Goal: Task Accomplishment & Management: Manage account settings

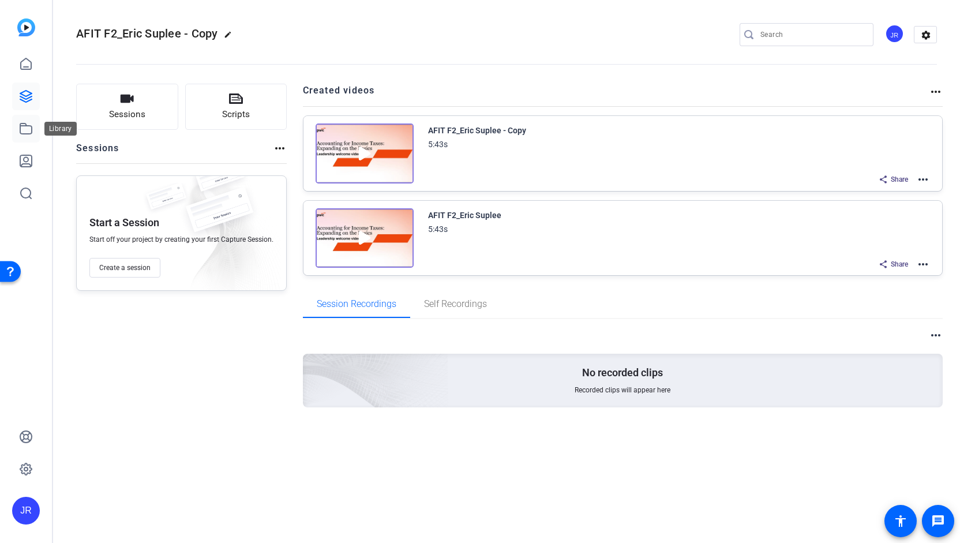
click at [28, 130] on icon at bounding box center [26, 129] width 14 height 14
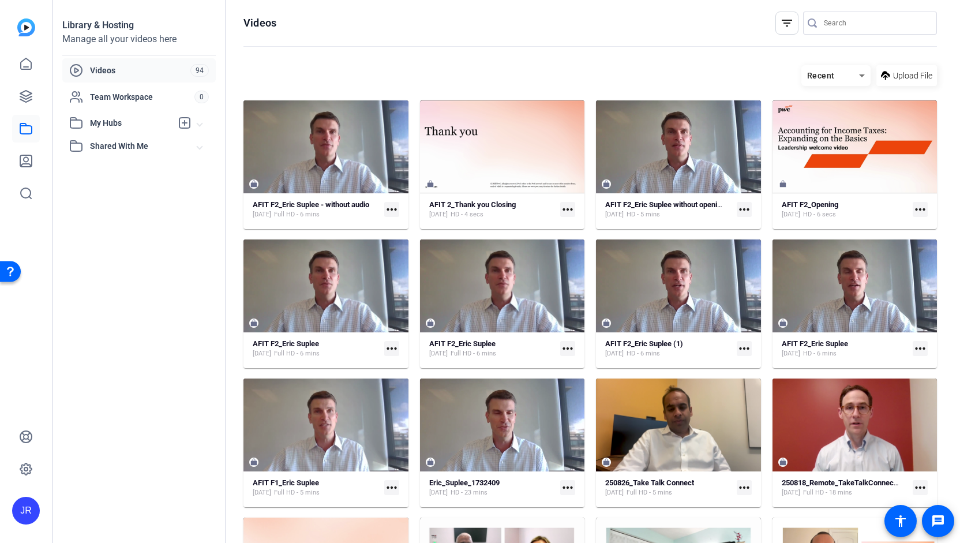
click at [391, 209] on mat-icon "more_horiz" at bounding box center [391, 209] width 15 height 15
click at [401, 242] on span "Download" at bounding box center [416, 241] width 48 height 14
click at [25, 70] on icon at bounding box center [26, 64] width 14 height 14
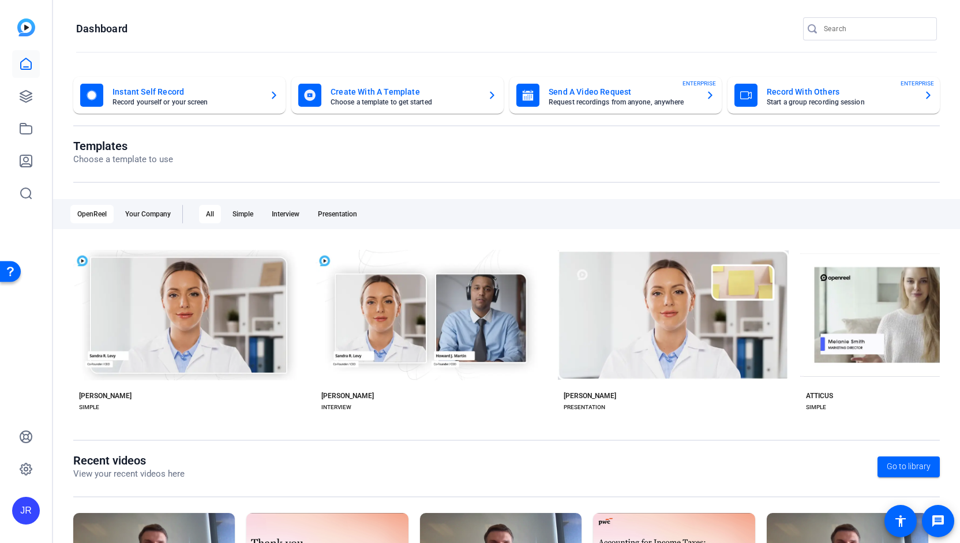
click at [386, 93] on mat-card-title "Create With A Template" at bounding box center [404, 92] width 148 height 14
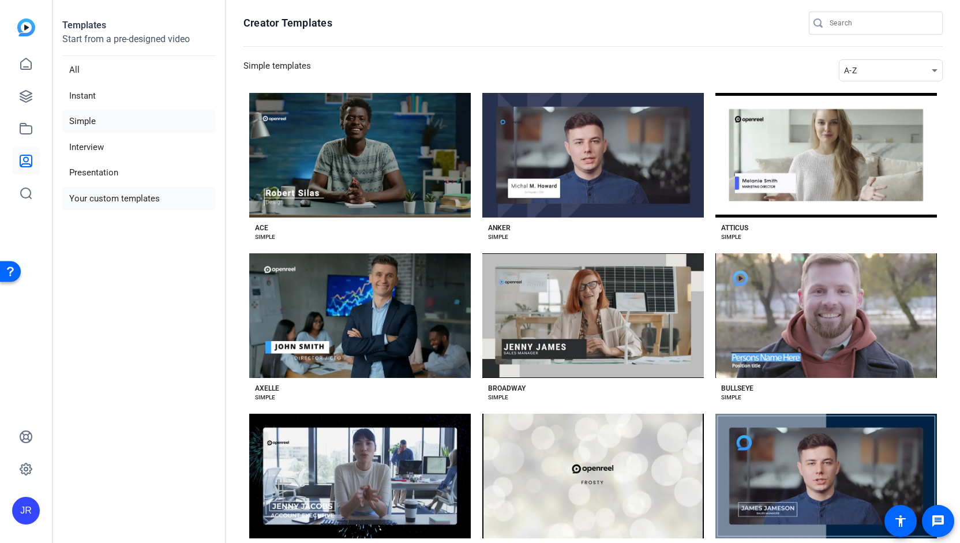
click at [102, 197] on li "Your custom templates" at bounding box center [138, 199] width 153 height 24
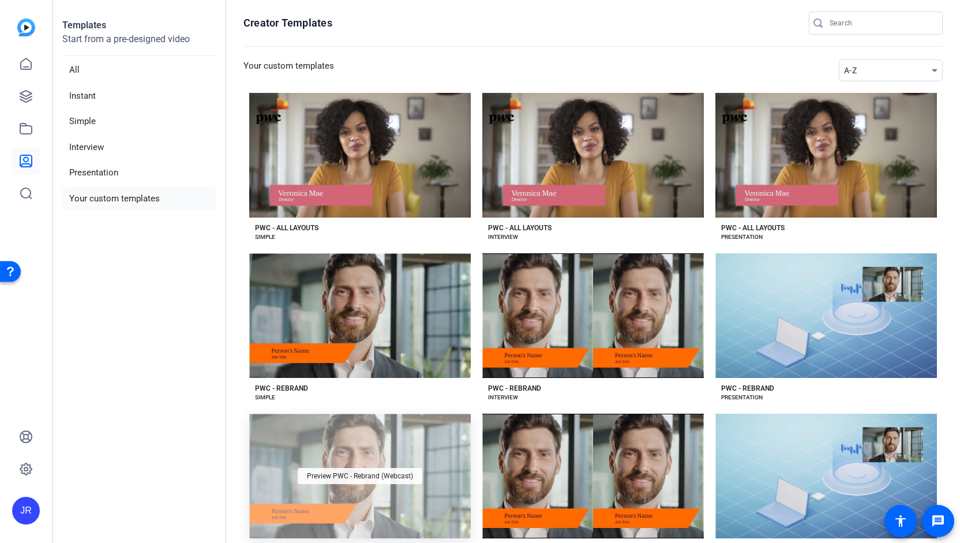
click at [348, 479] on div "Preview PWC - Rebrand (Webcast)" at bounding box center [360, 476] width 125 height 16
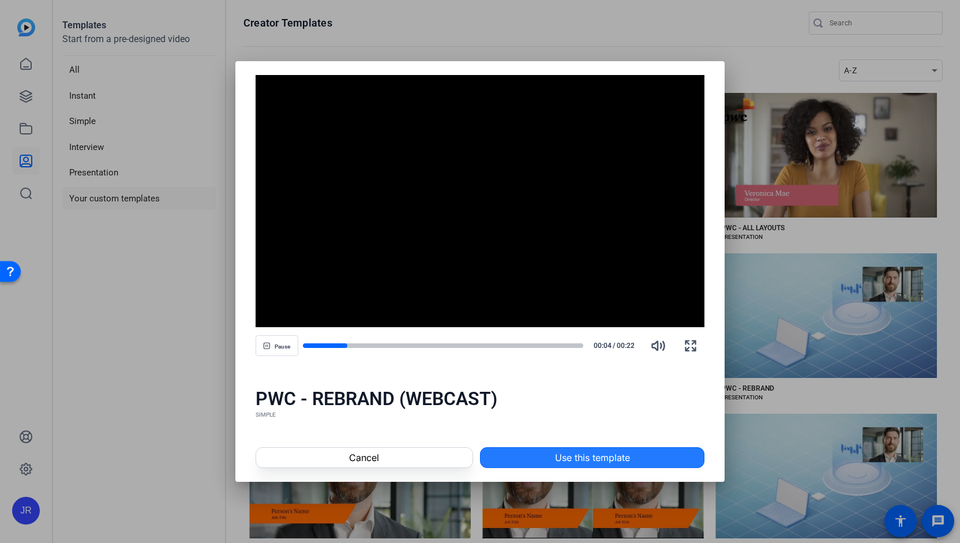
click at [600, 453] on span "Use this template" at bounding box center [592, 457] width 75 height 14
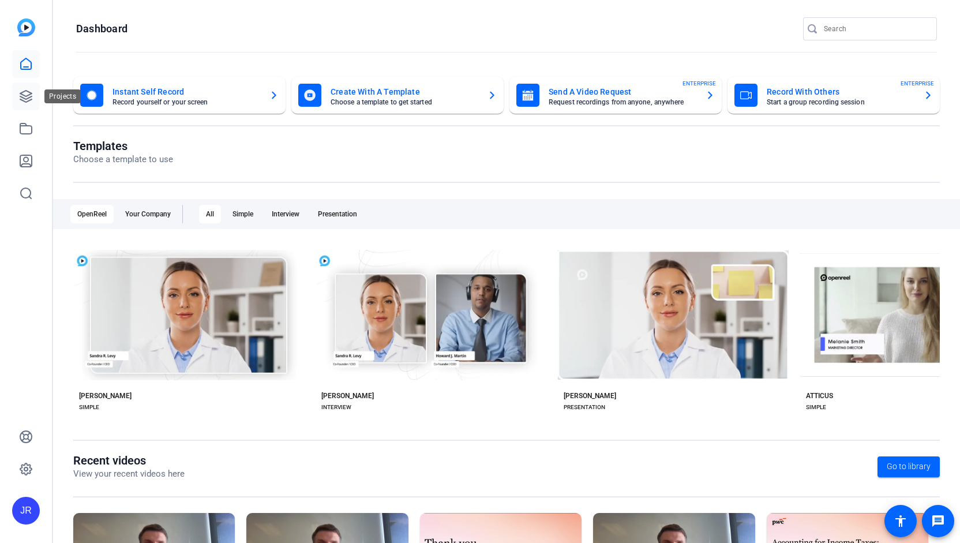
click at [27, 100] on icon at bounding box center [26, 96] width 14 height 14
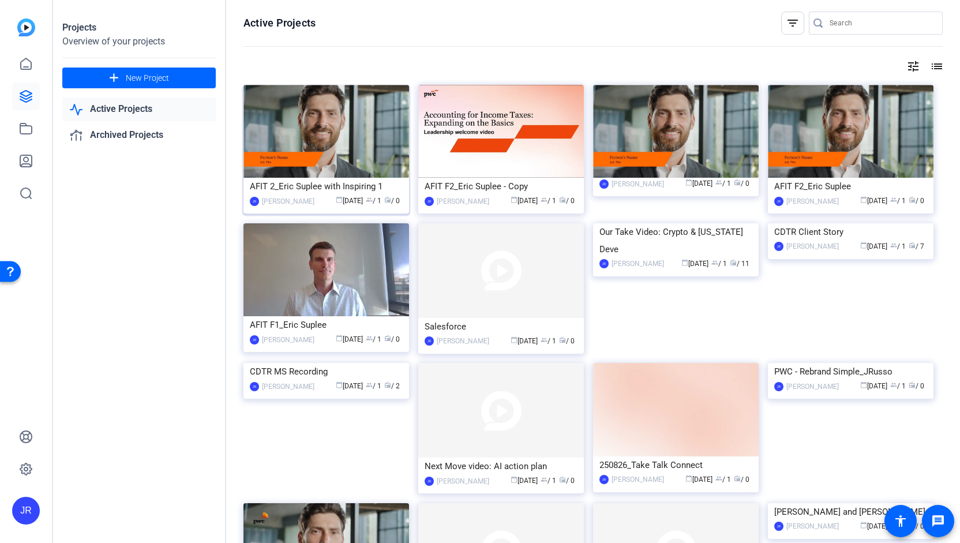
click at [330, 182] on div "AFIT 2_Eric Suplee with Inspiring 1" at bounding box center [326, 186] width 153 height 17
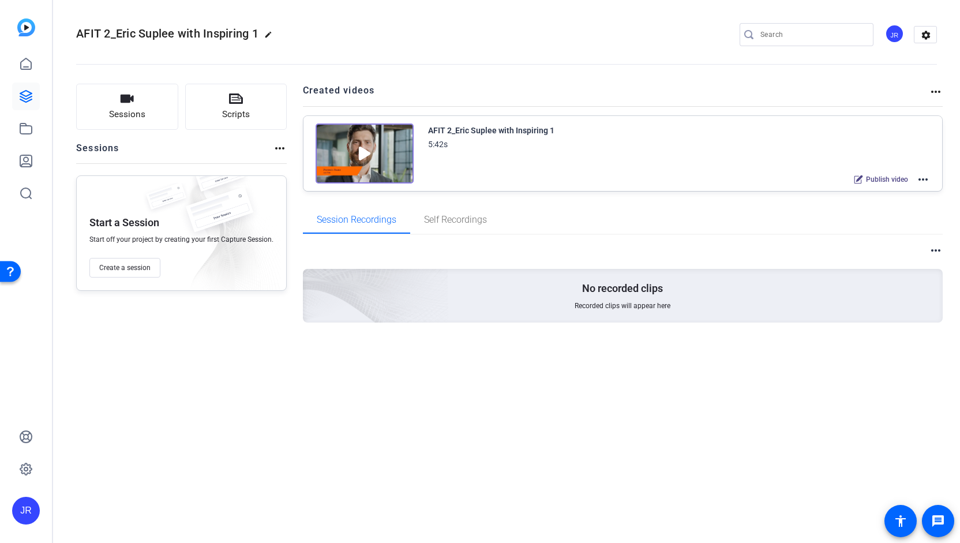
click at [926, 176] on mat-icon "more_horiz" at bounding box center [923, 179] width 14 height 14
click at [883, 282] on span "Download Video" at bounding box center [881, 279] width 80 height 14
click at [923, 179] on mat-icon "more_horiz" at bounding box center [923, 179] width 14 height 14
click at [621, 183] on div at bounding box center [480, 271] width 960 height 543
click at [25, 102] on icon at bounding box center [26, 96] width 14 height 14
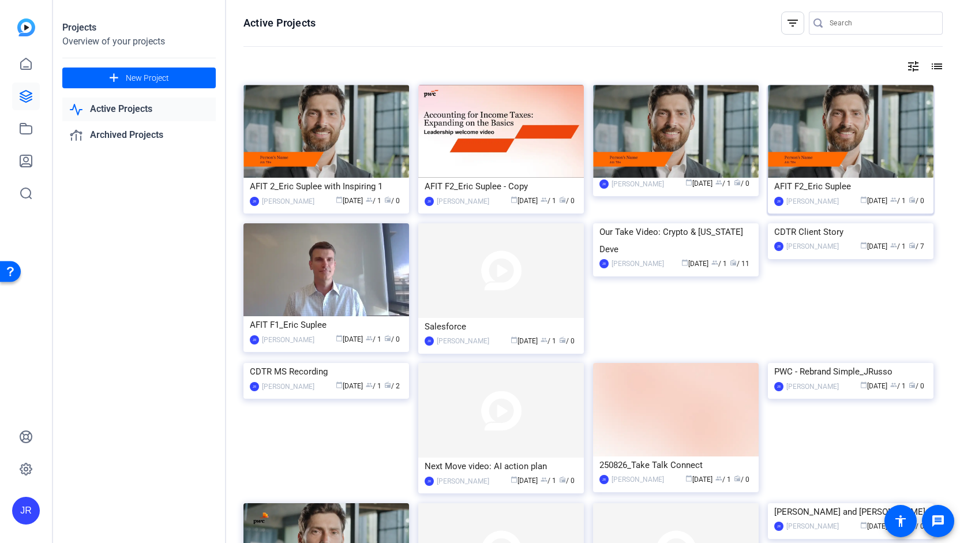
click at [817, 189] on div "AFIT F2_Eric Suplee" at bounding box center [850, 186] width 153 height 17
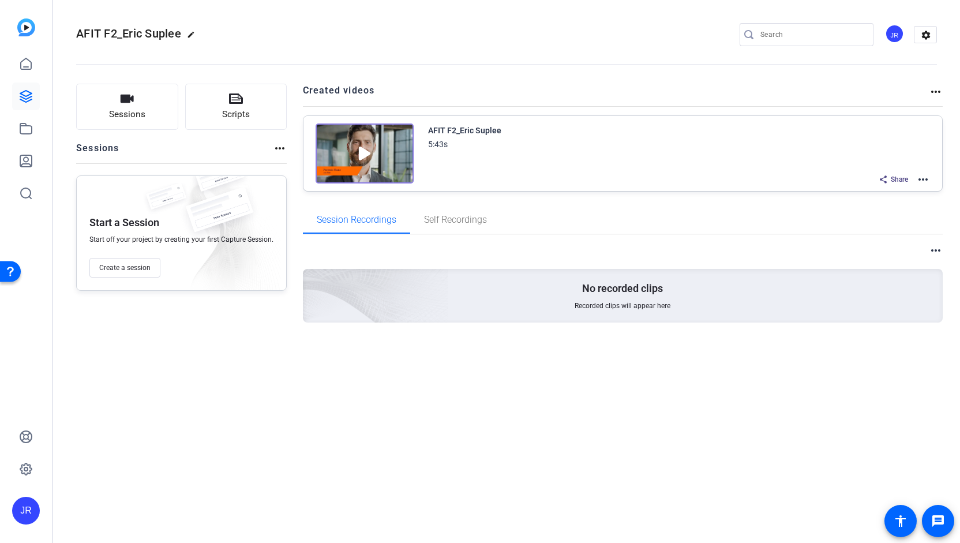
click at [919, 182] on mat-icon "more_horiz" at bounding box center [923, 179] width 14 height 14
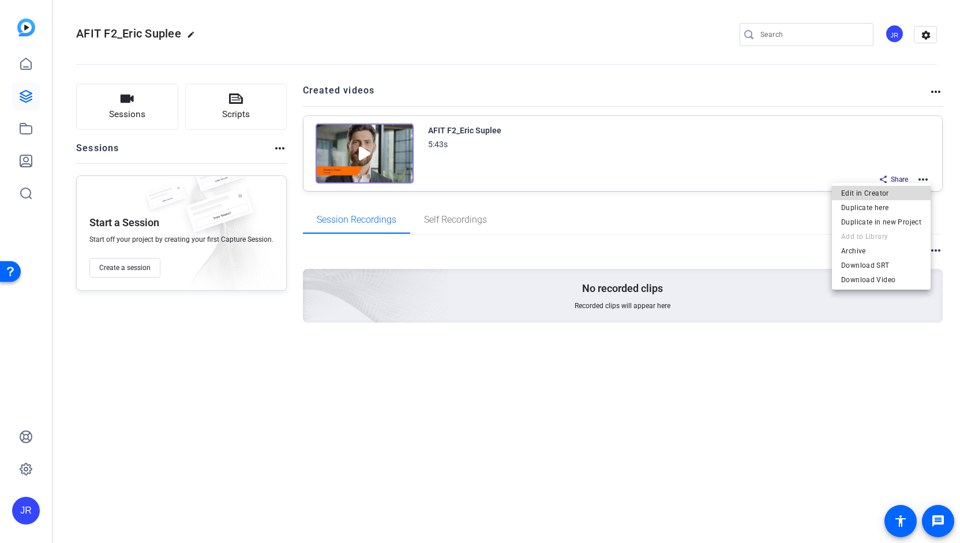
click at [895, 193] on span "Edit in Creator" at bounding box center [881, 193] width 80 height 14
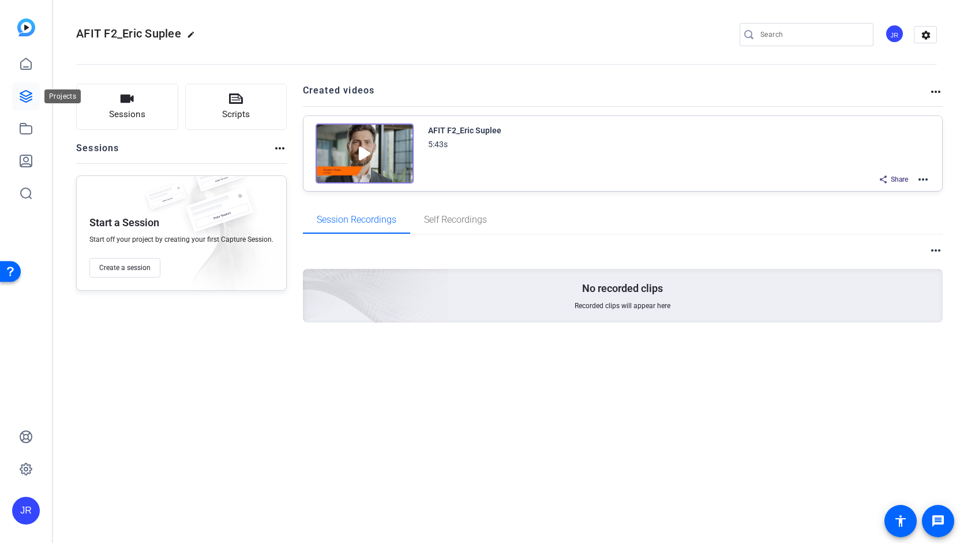
click at [33, 99] on link at bounding box center [26, 96] width 28 height 28
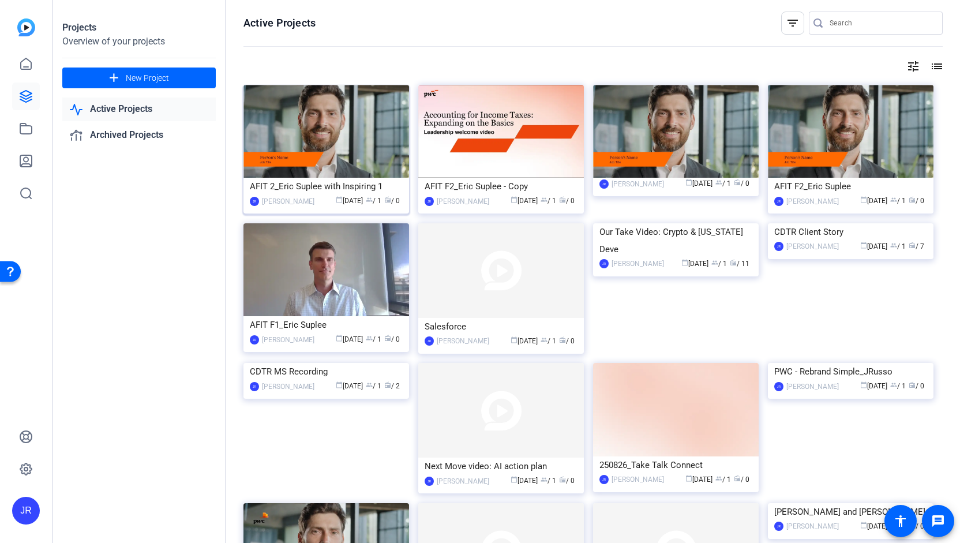
click at [286, 205] on div "Jennifer Russo" at bounding box center [288, 202] width 52 height 12
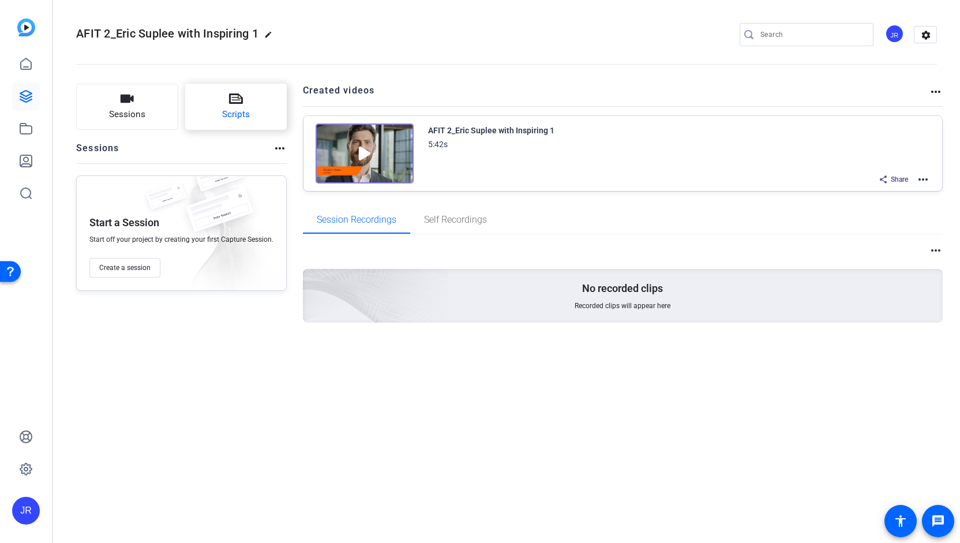
click at [243, 110] on span "Scripts" at bounding box center [236, 114] width 28 height 13
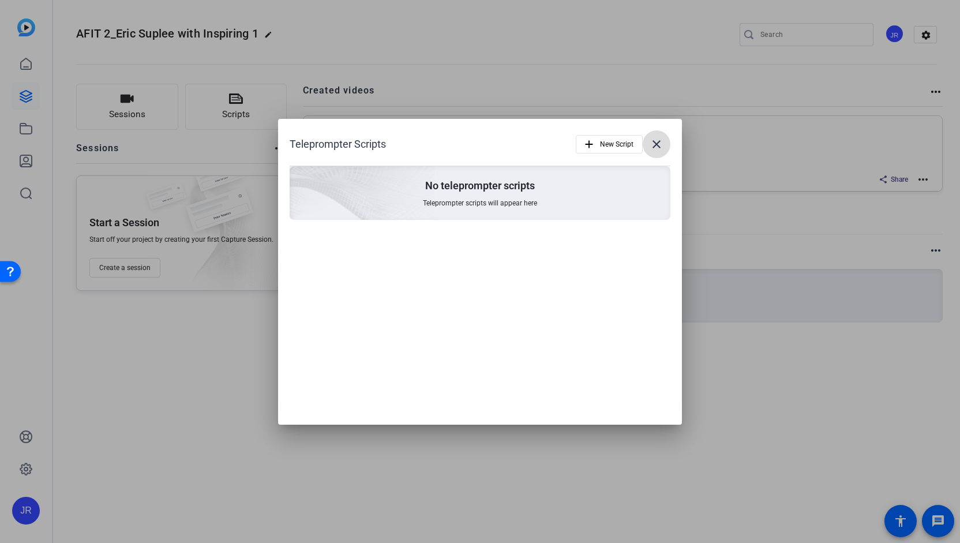
click at [658, 142] on mat-icon "close" at bounding box center [656, 144] width 14 height 14
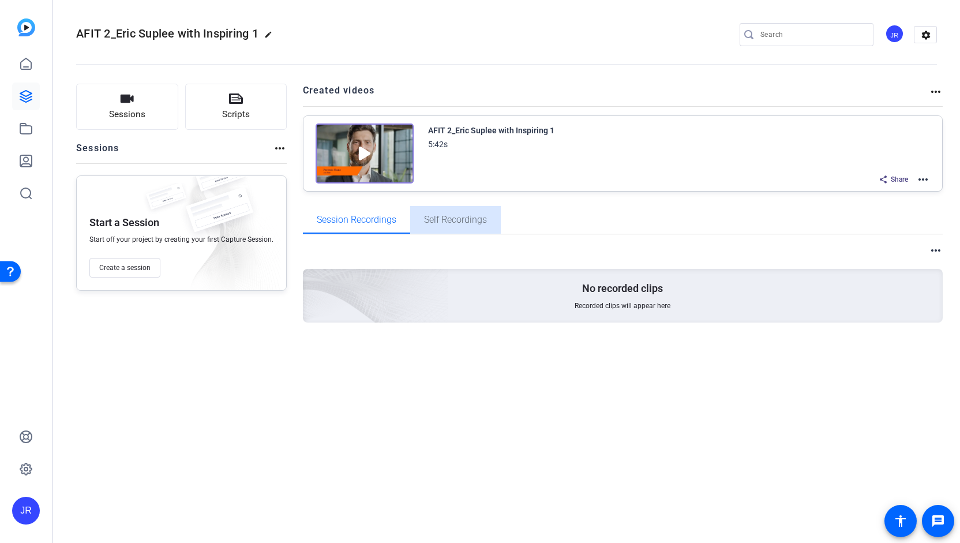
click at [453, 215] on span "Self Recordings" at bounding box center [455, 219] width 63 height 9
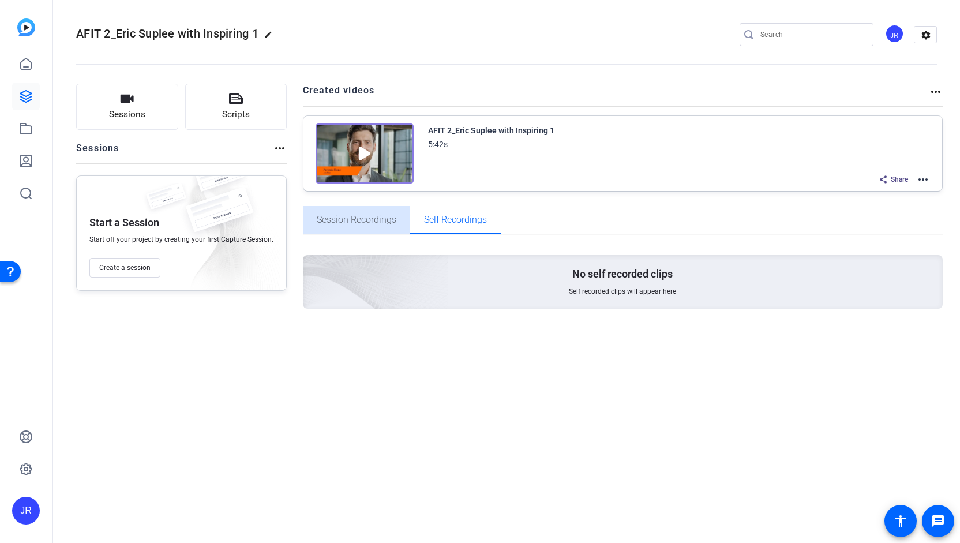
click at [361, 217] on span "Session Recordings" at bounding box center [357, 219] width 80 height 9
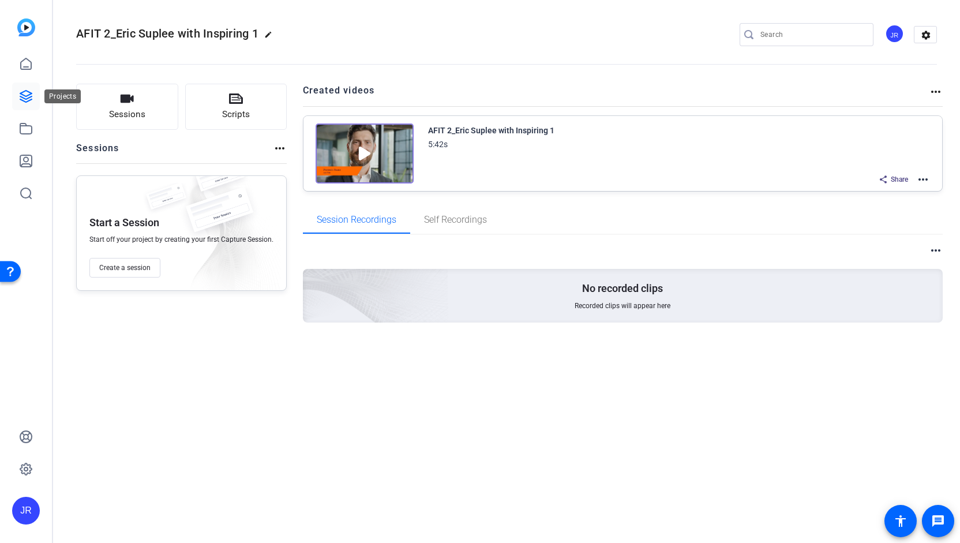
click at [27, 100] on icon at bounding box center [26, 96] width 14 height 14
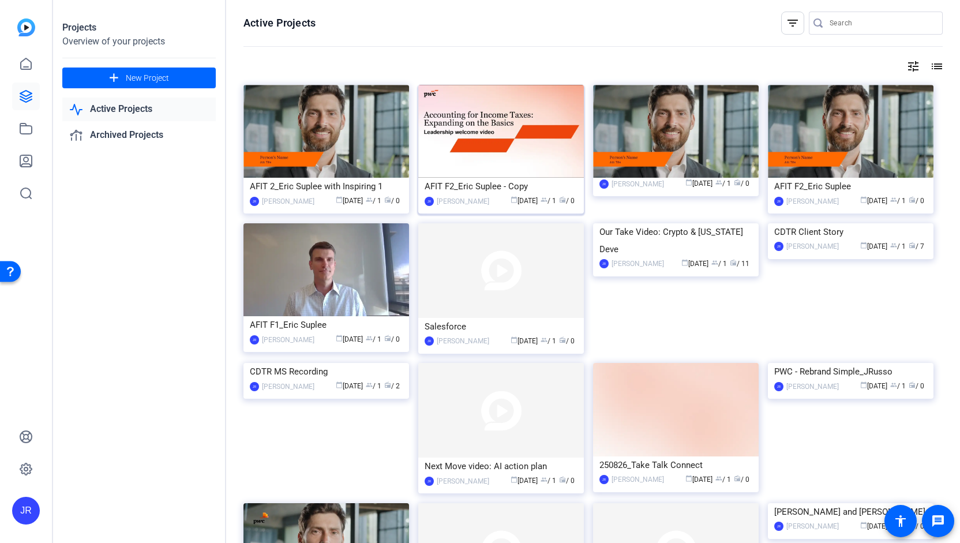
click at [470, 182] on div "AFIT F2_Eric Suplee - Copy" at bounding box center [501, 186] width 153 height 17
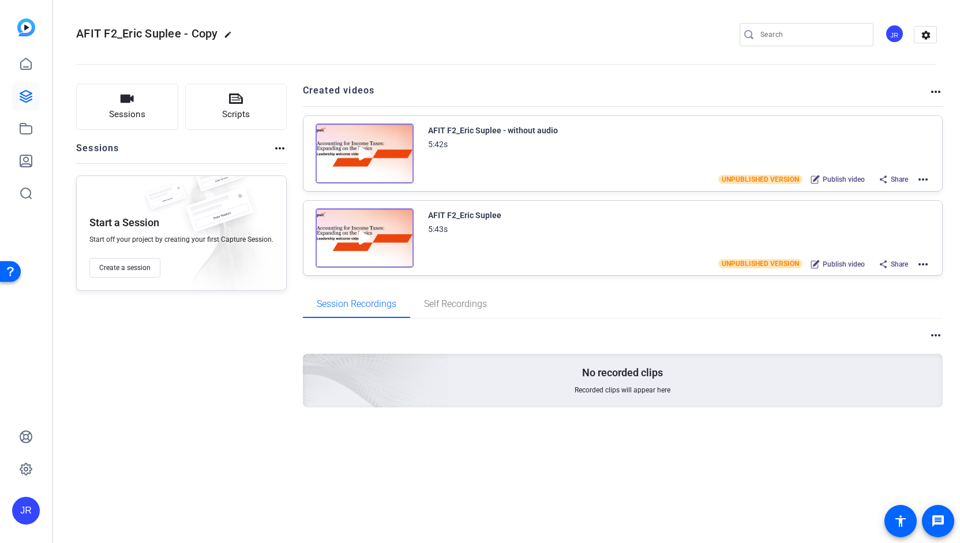
click at [928, 179] on mat-icon "more_horiz" at bounding box center [923, 179] width 14 height 14
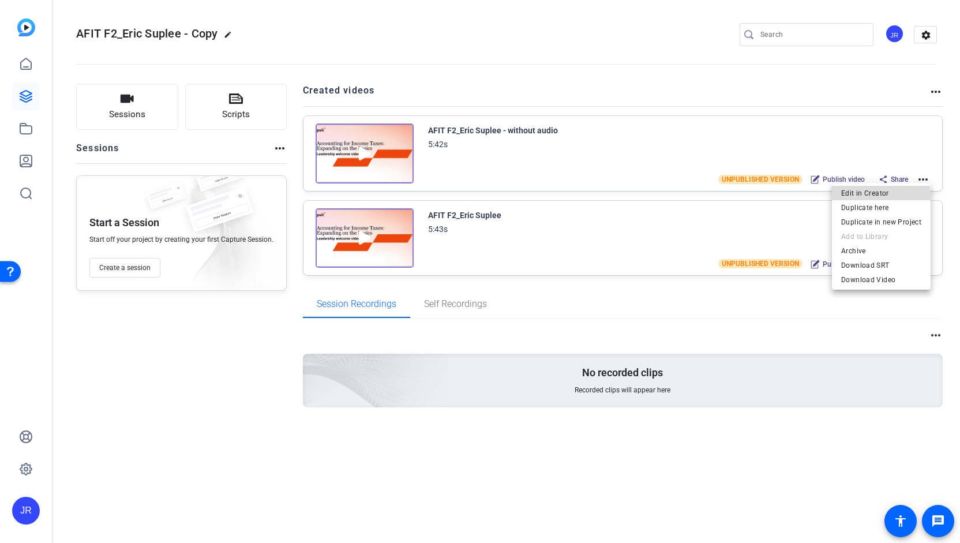
click at [863, 196] on span "Edit in Creator" at bounding box center [881, 193] width 80 height 14
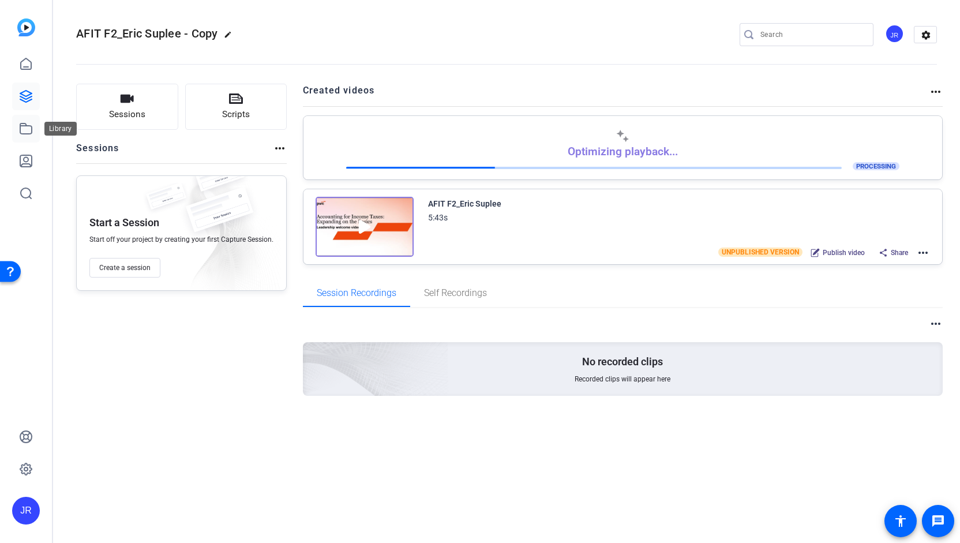
click at [25, 127] on icon at bounding box center [26, 129] width 14 height 14
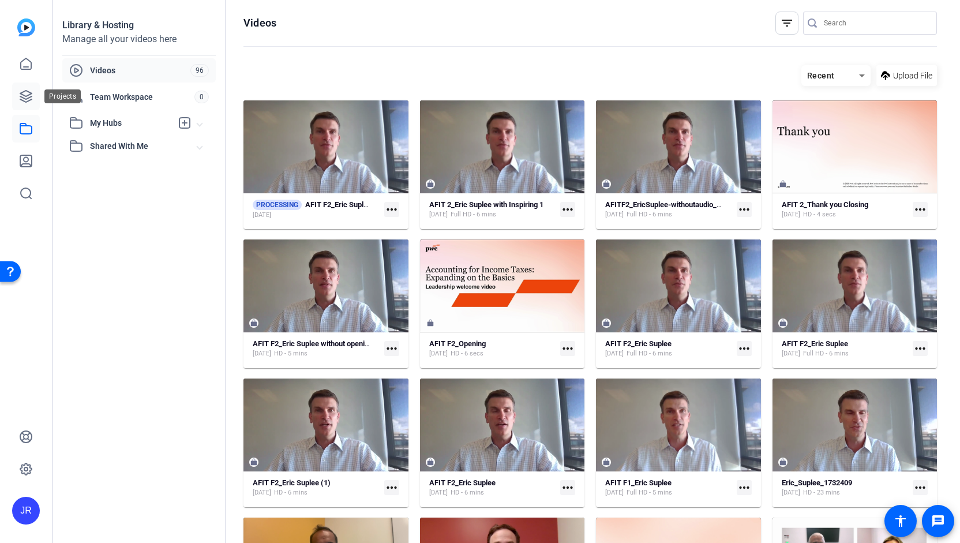
click at [28, 99] on icon at bounding box center [26, 96] width 14 height 14
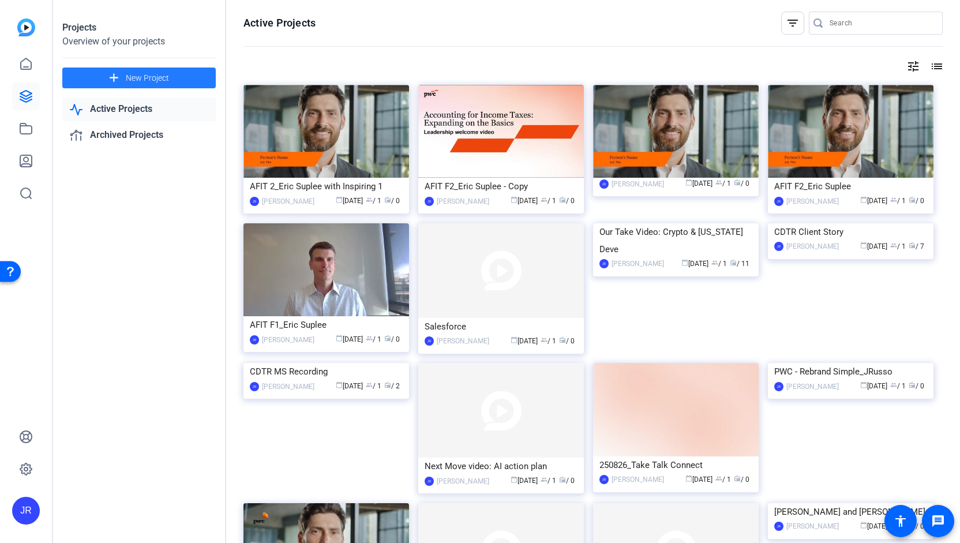
click at [135, 74] on span "New Project" at bounding box center [147, 78] width 43 height 12
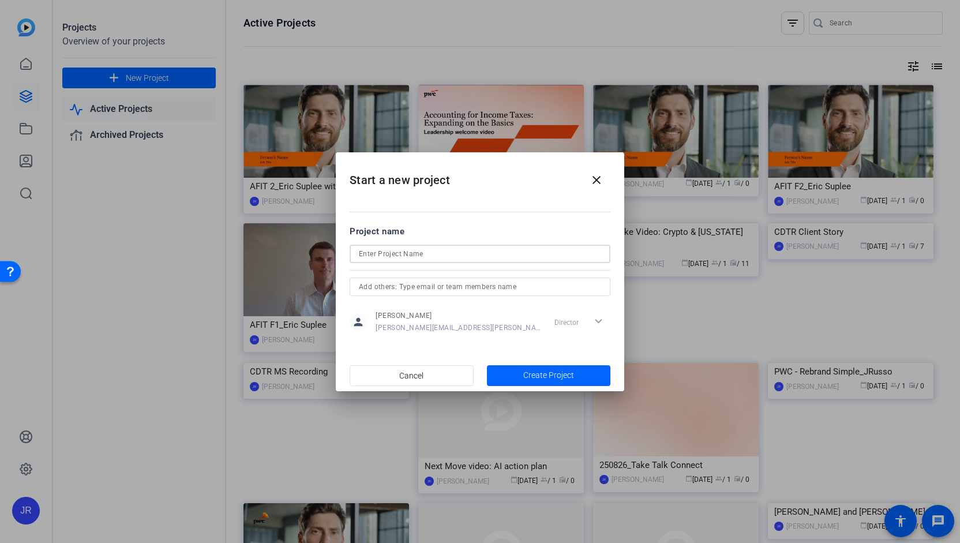
click at [429, 257] on input at bounding box center [480, 254] width 242 height 14
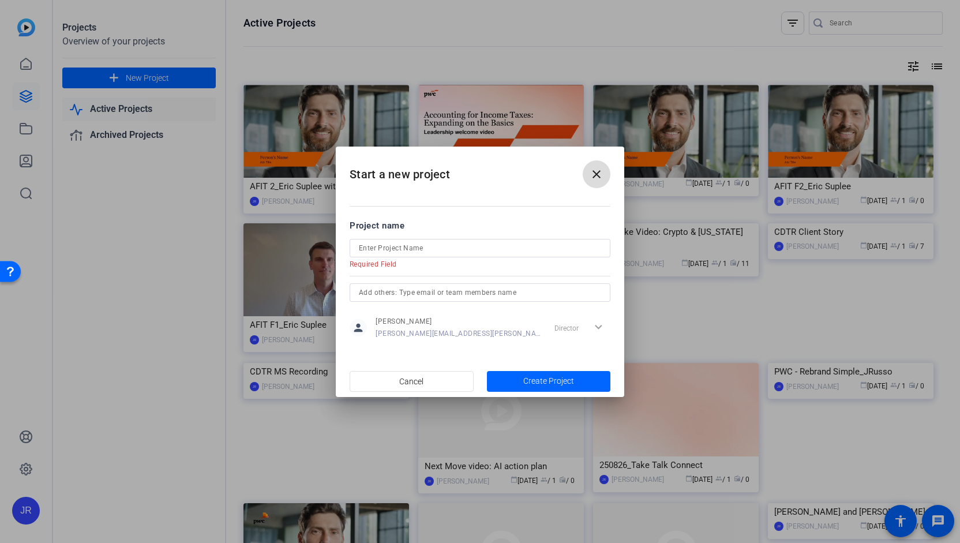
click at [596, 174] on mat-icon "close" at bounding box center [596, 174] width 14 height 14
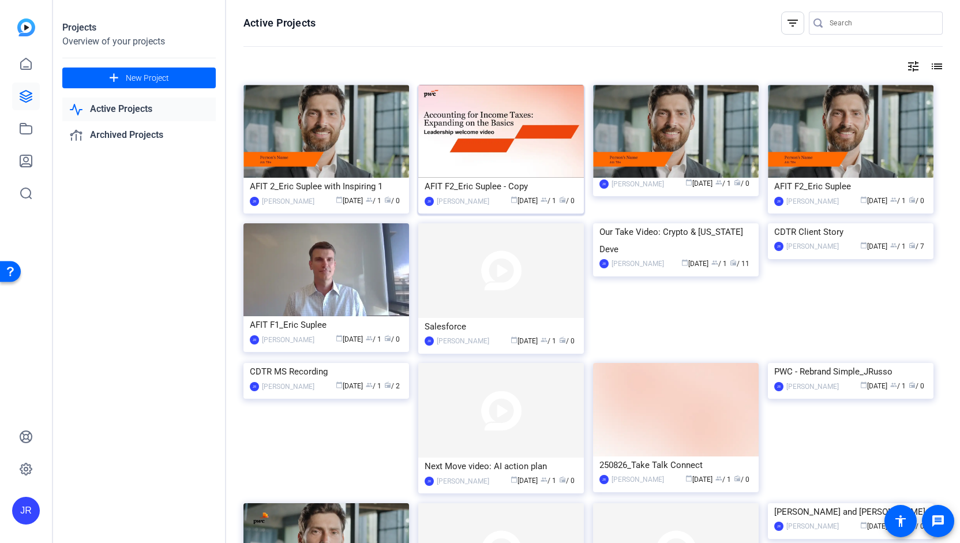
click at [484, 185] on div "AFIT F2_Eric Suplee - Copy" at bounding box center [501, 186] width 153 height 17
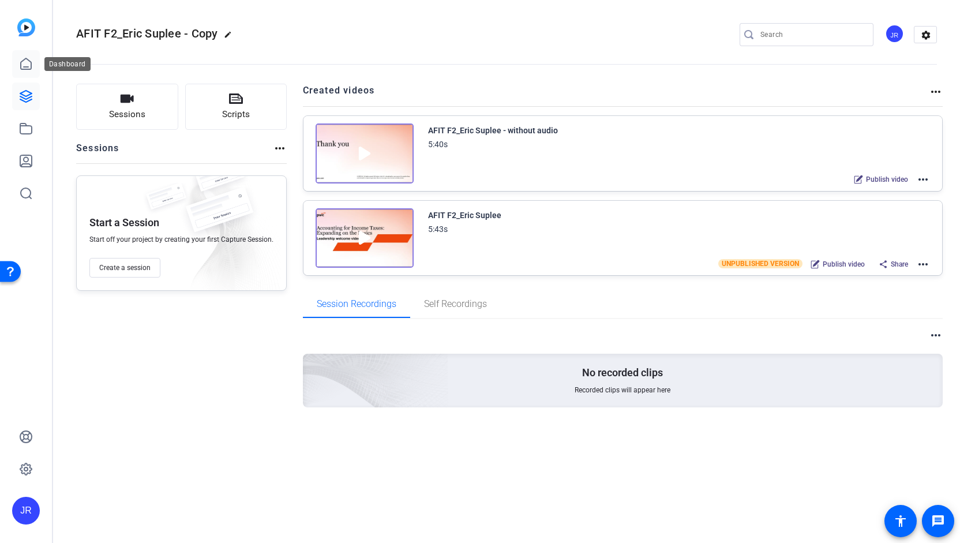
click at [25, 65] on icon at bounding box center [26, 64] width 14 height 14
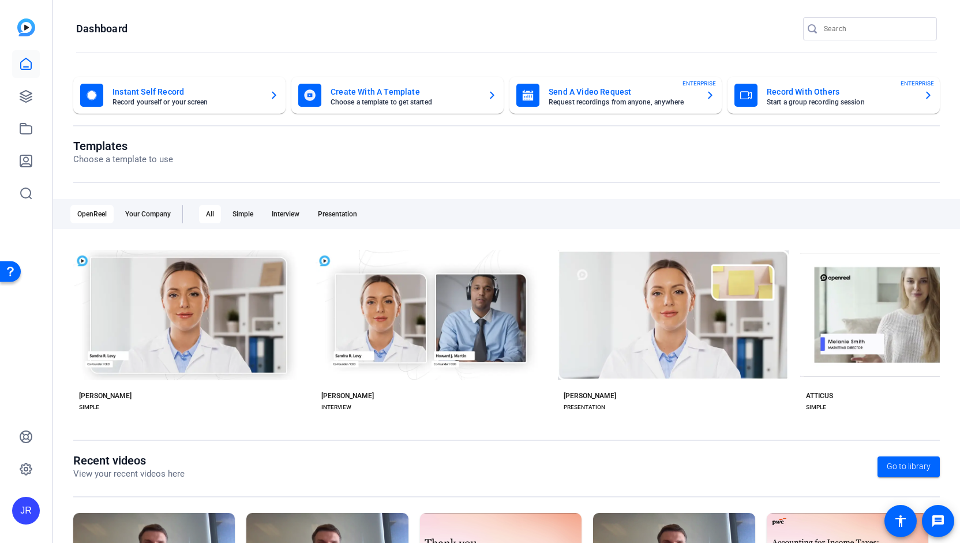
click at [348, 94] on mat-card-title "Create With A Template" at bounding box center [404, 92] width 148 height 14
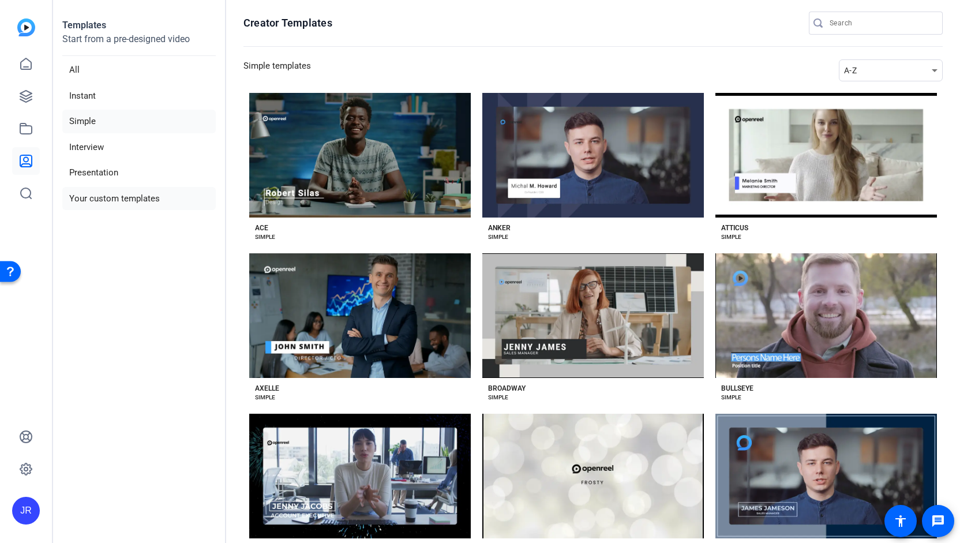
click at [133, 195] on li "Your custom templates" at bounding box center [138, 199] width 153 height 24
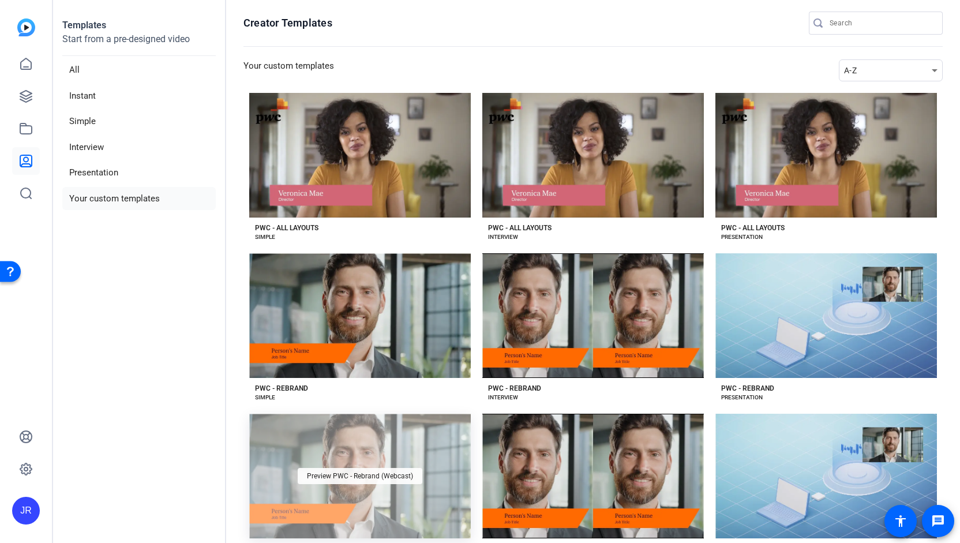
click at [354, 468] on div "Preview PWC - Rebrand (Webcast)" at bounding box center [360, 476] width 125 height 16
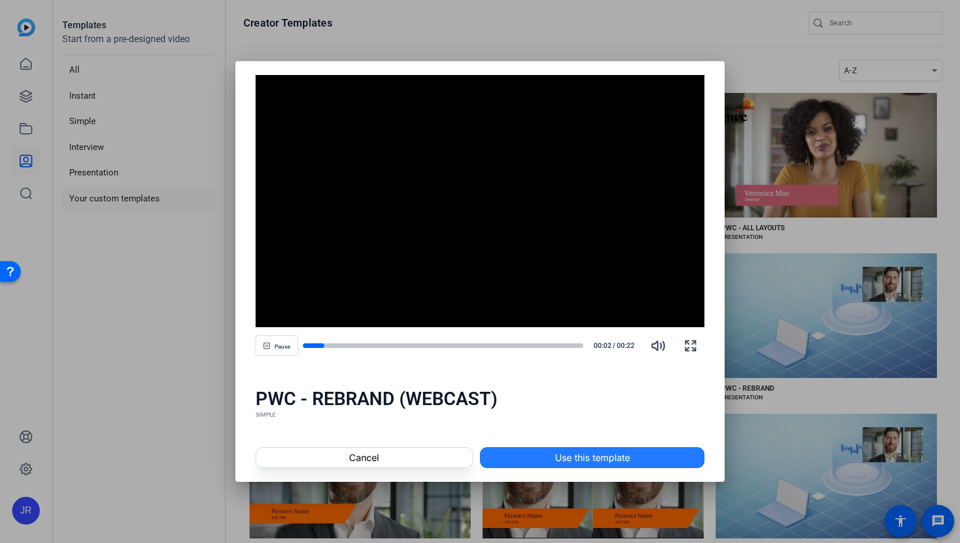
click at [568, 465] on span at bounding box center [591, 458] width 223 height 28
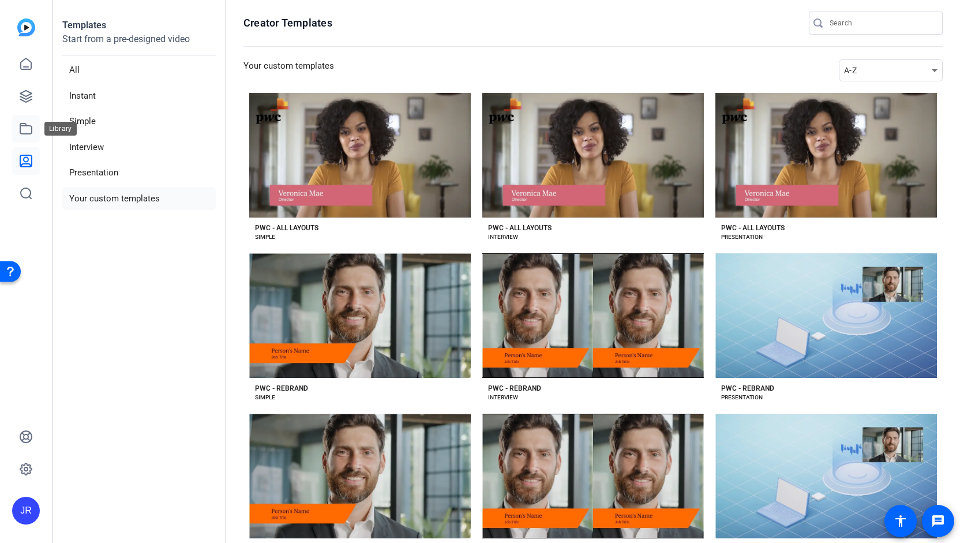
click at [23, 133] on icon at bounding box center [26, 128] width 12 height 10
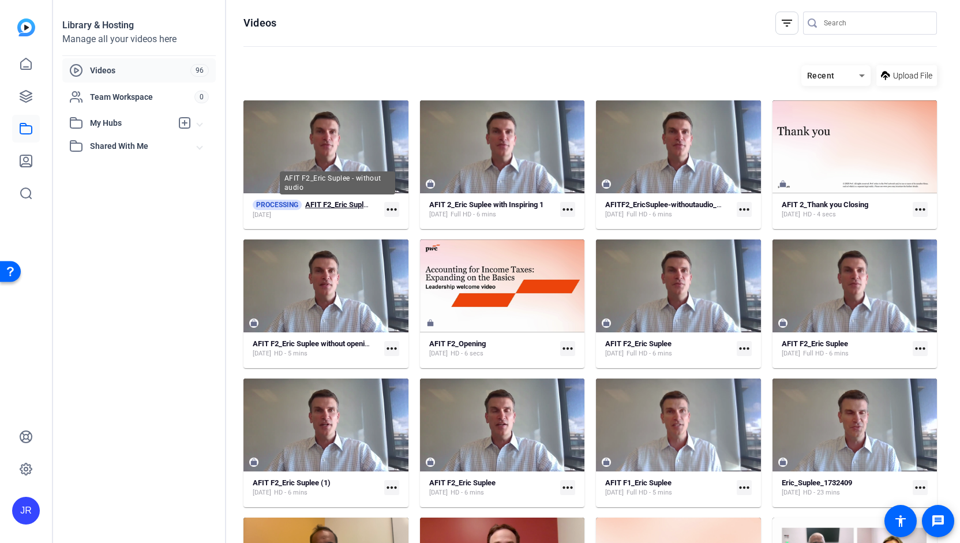
click at [346, 201] on strong "AFIT F2_Eric Suplee - without audio" at bounding box center [363, 204] width 117 height 9
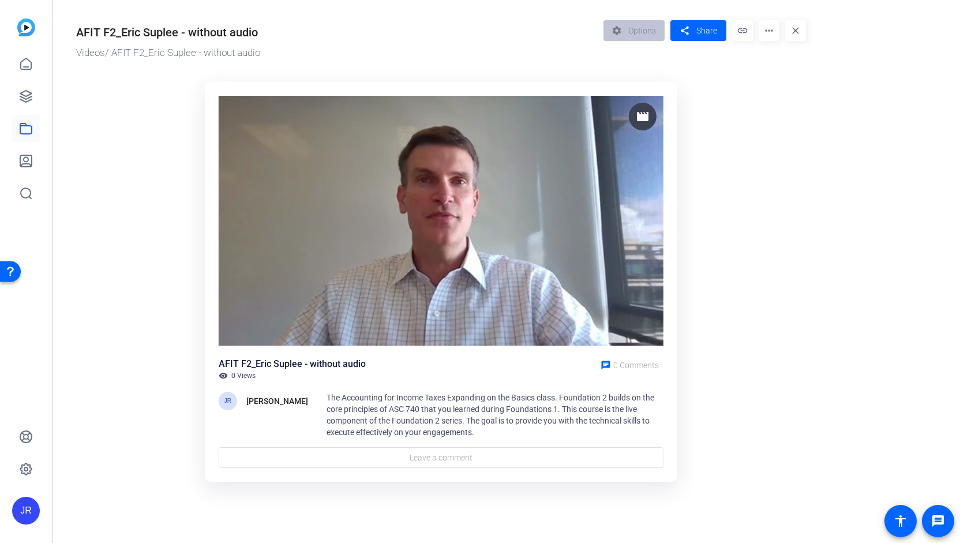
click at [398, 221] on img at bounding box center [441, 221] width 445 height 250
click at [775, 35] on mat-icon "more_horiz" at bounding box center [768, 30] width 21 height 21
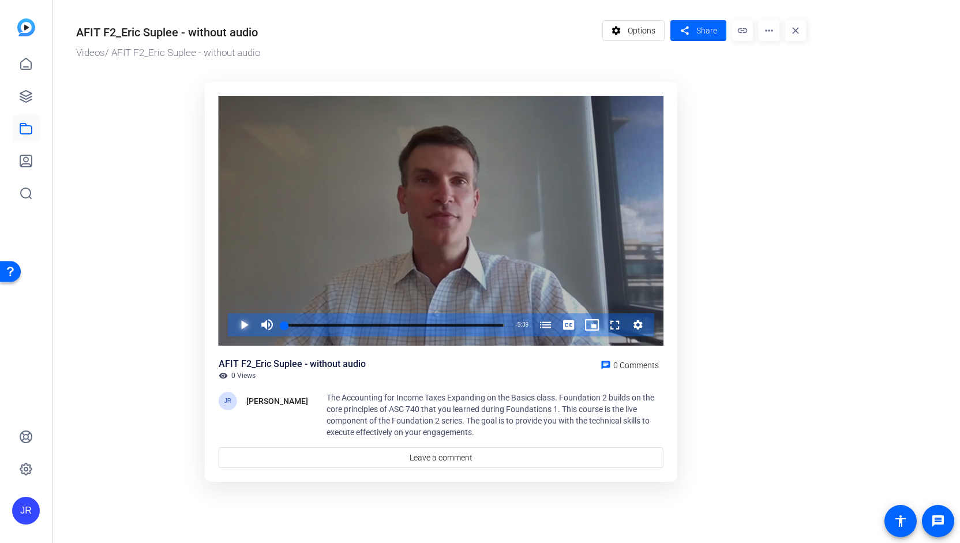
click at [232, 327] on span "Video Player" at bounding box center [232, 324] width 0 height 23
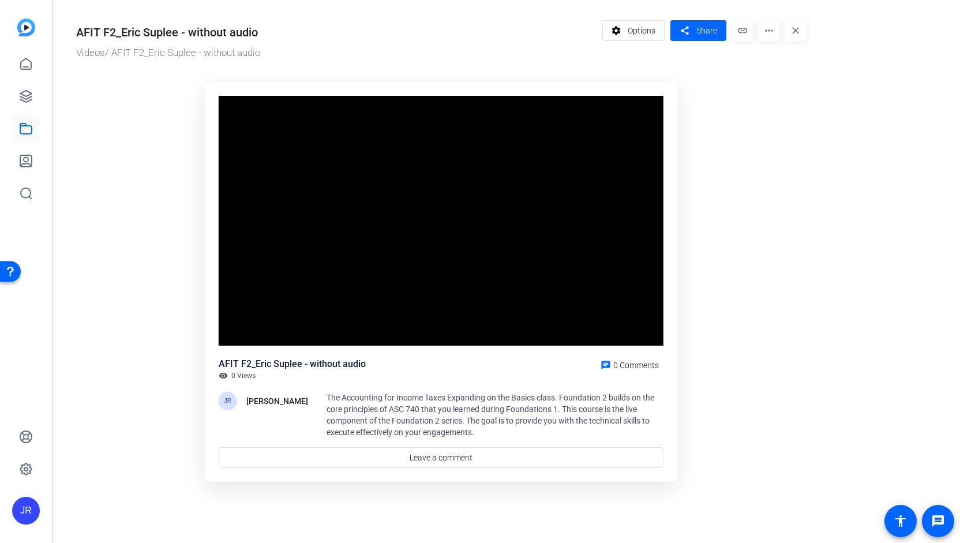
click at [242, 327] on video "Video Player" at bounding box center [441, 221] width 445 height 250
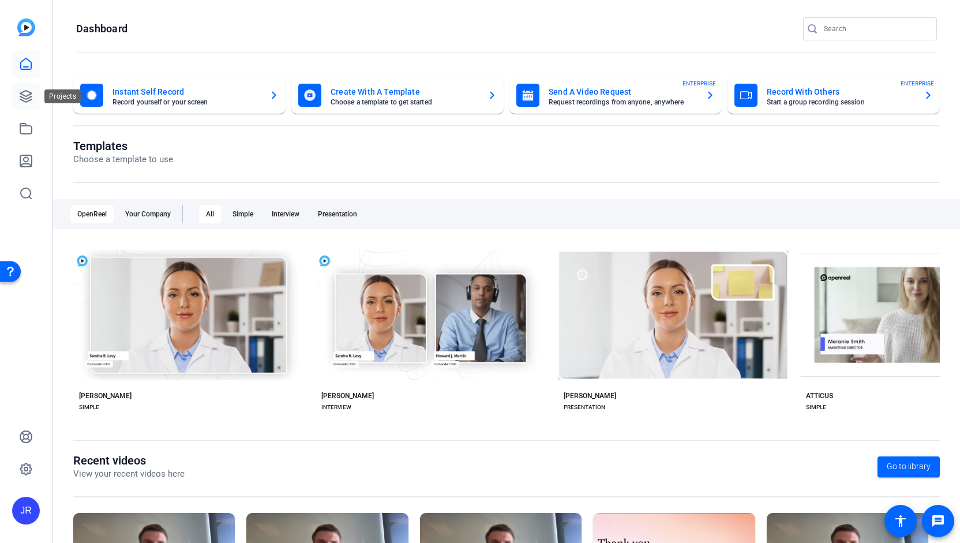
click at [27, 96] on icon at bounding box center [26, 96] width 14 height 14
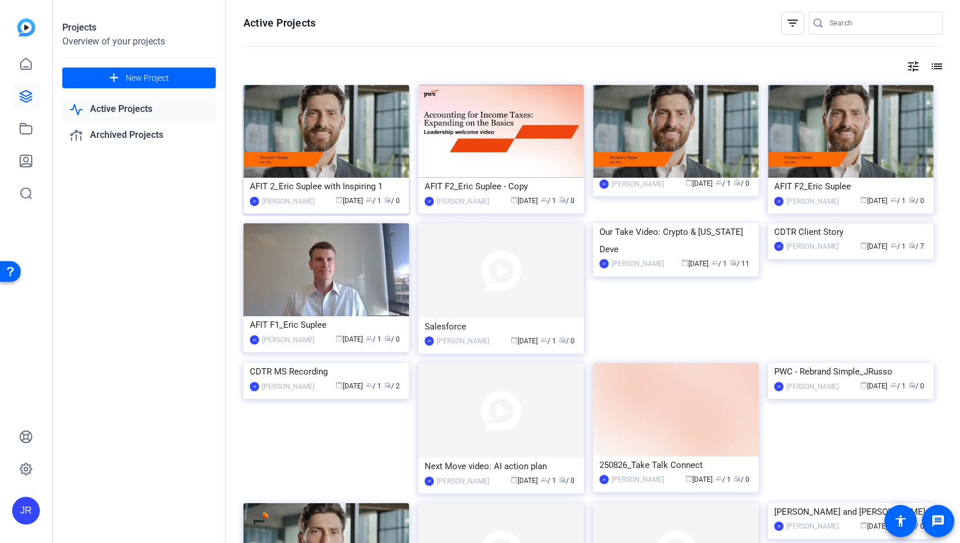
click at [336, 190] on div "AFIT 2_Eric Suplee with Inspiring 1" at bounding box center [326, 186] width 153 height 17
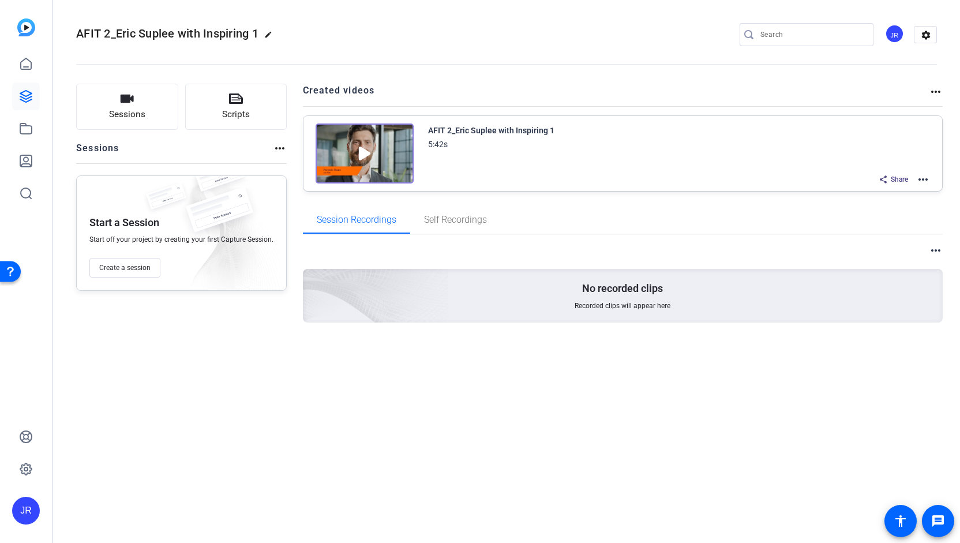
click at [899, 183] on span "Share" at bounding box center [899, 179] width 17 height 9
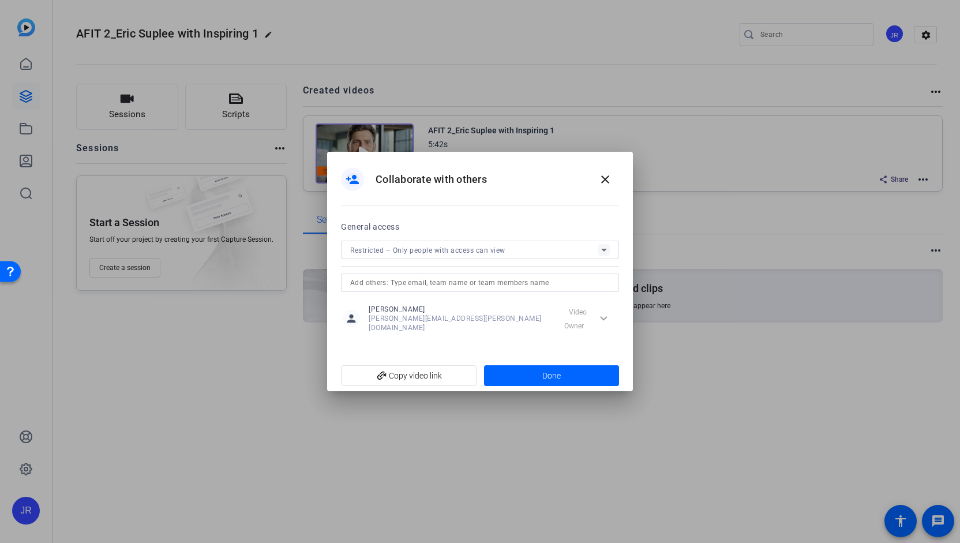
click at [436, 286] on input "text" at bounding box center [480, 283] width 260 height 14
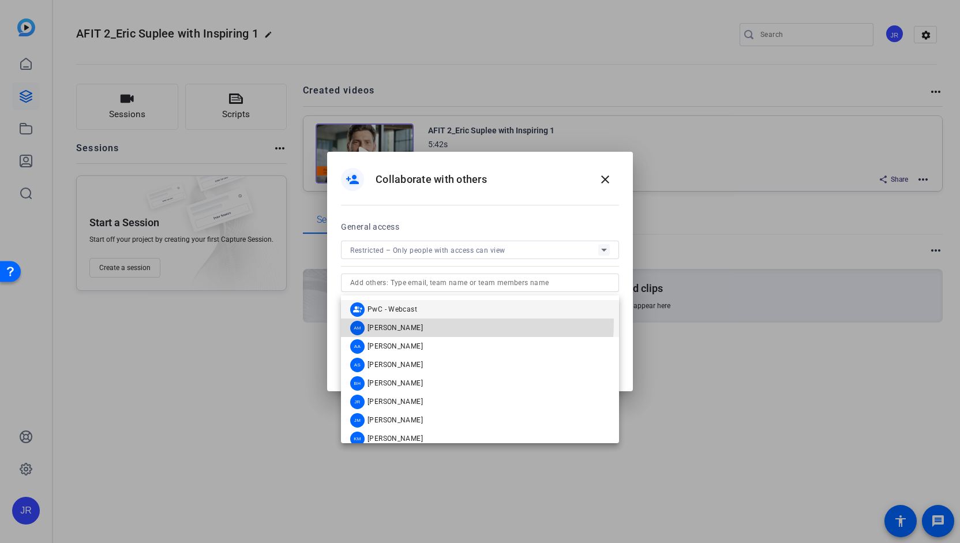
click at [389, 322] on div "AM Abe Menendez" at bounding box center [386, 328] width 73 height 14
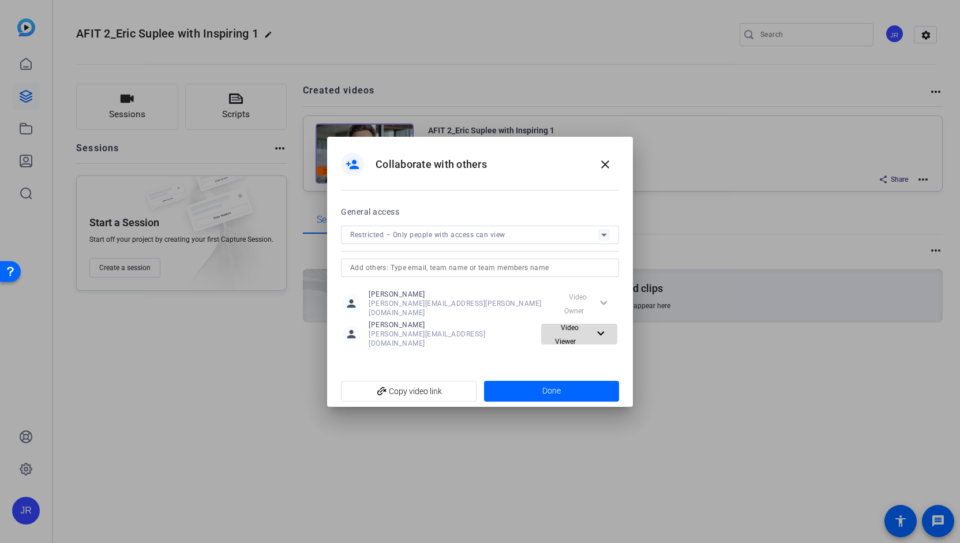
click at [573, 335] on span "Video Viewer" at bounding box center [567, 335] width 24 height 22
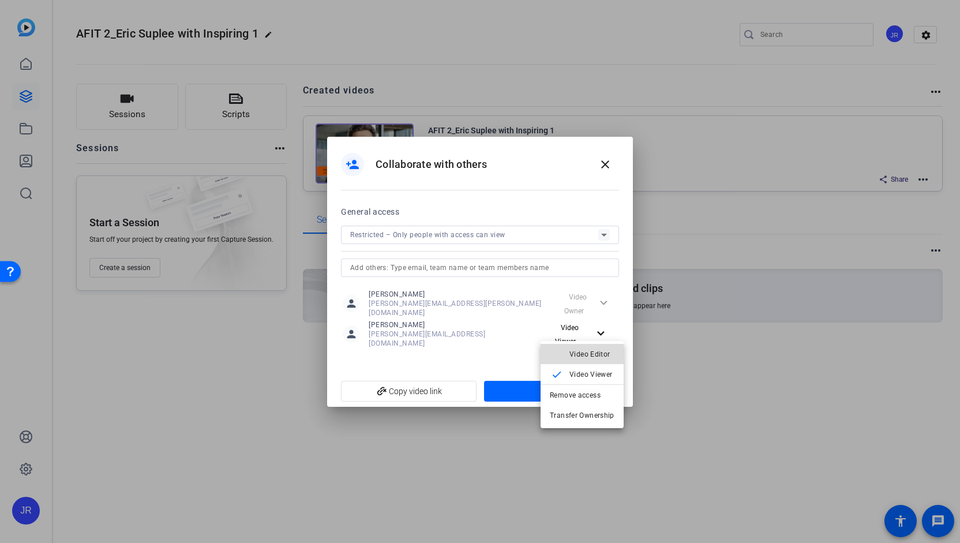
click at [587, 358] on span "Video Editor" at bounding box center [591, 354] width 45 height 14
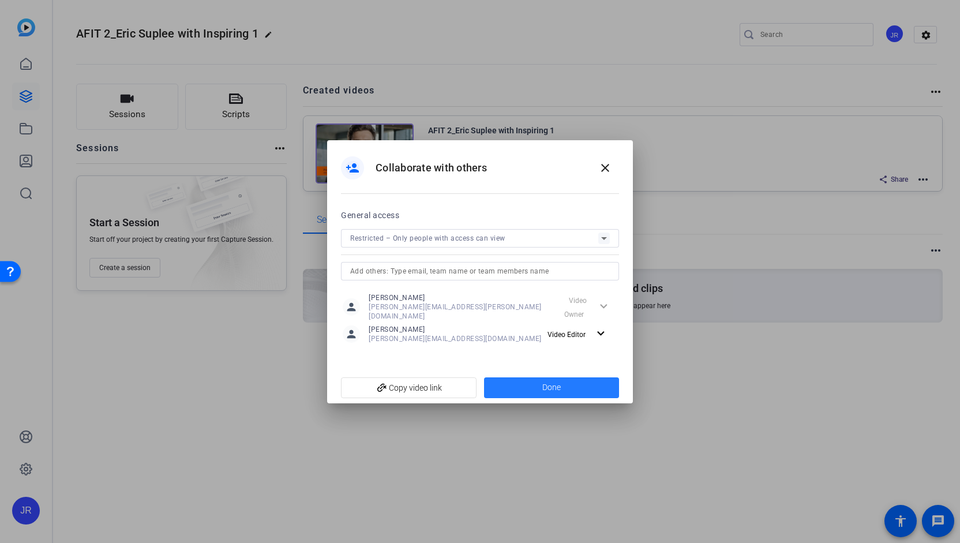
click at [551, 386] on span "Done" at bounding box center [551, 387] width 18 height 12
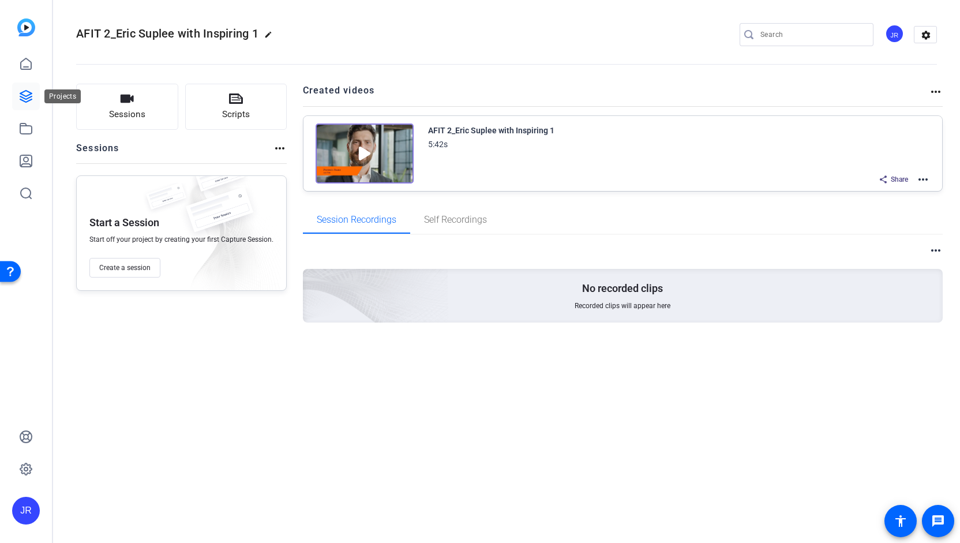
click at [32, 90] on icon at bounding box center [26, 96] width 14 height 14
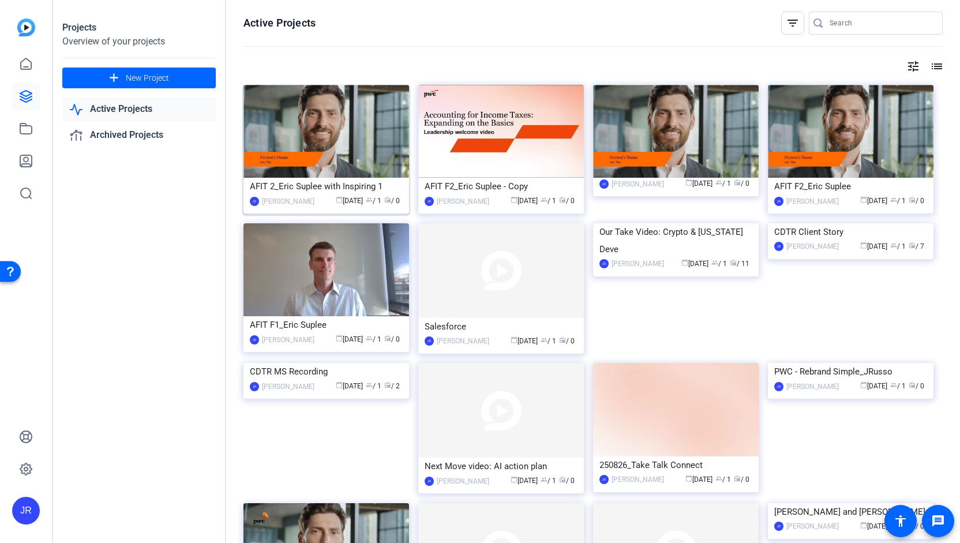
click at [292, 183] on div "AFIT 2_Eric Suplee with Inspiring 1" at bounding box center [326, 186] width 153 height 17
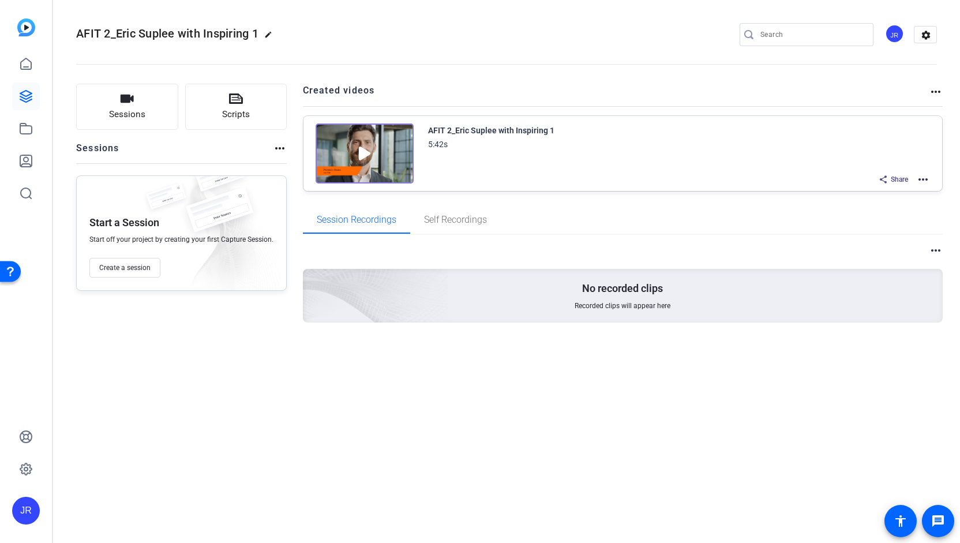
click at [922, 179] on mat-icon "more_horiz" at bounding box center [923, 179] width 14 height 14
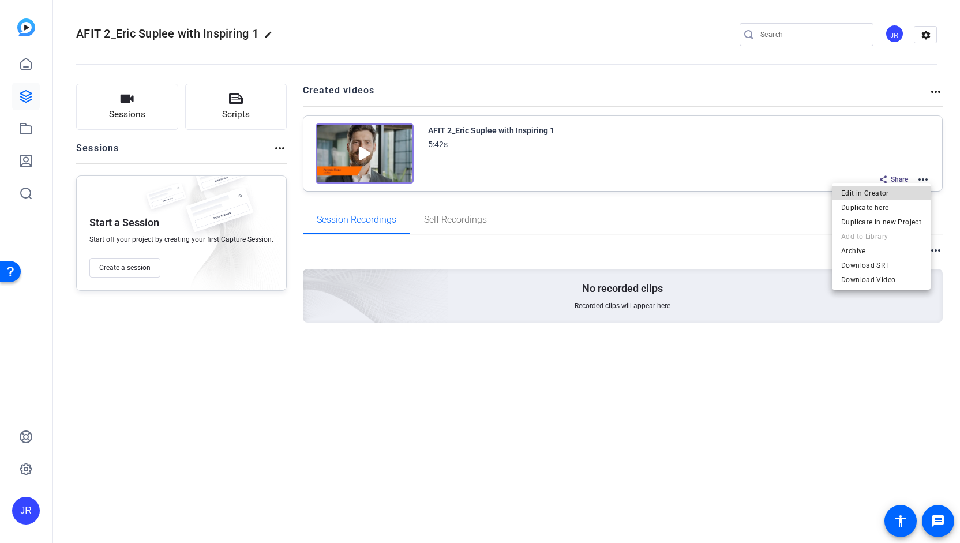
click at [889, 197] on span "Edit in Creator" at bounding box center [881, 193] width 80 height 14
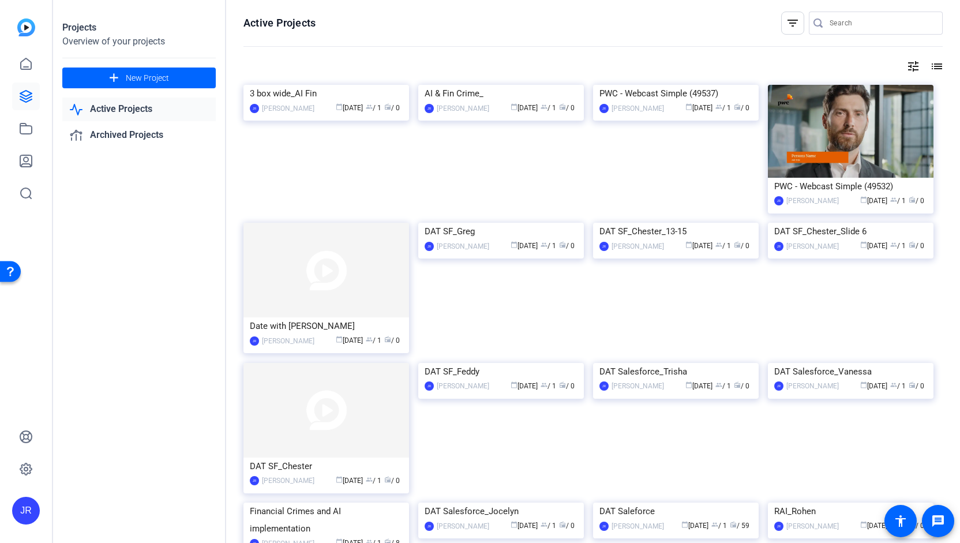
click at [136, 107] on link "Active Projects" at bounding box center [138, 109] width 153 height 24
click at [26, 95] on icon at bounding box center [26, 96] width 14 height 14
click at [931, 69] on mat-icon "list" at bounding box center [936, 66] width 14 height 14
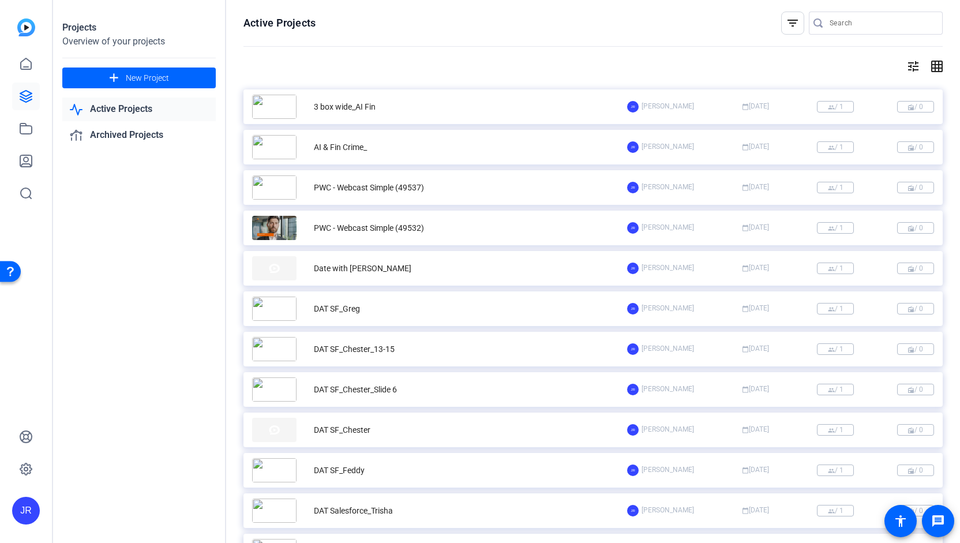
click at [931, 69] on mat-icon "grid_on" at bounding box center [936, 66] width 14 height 14
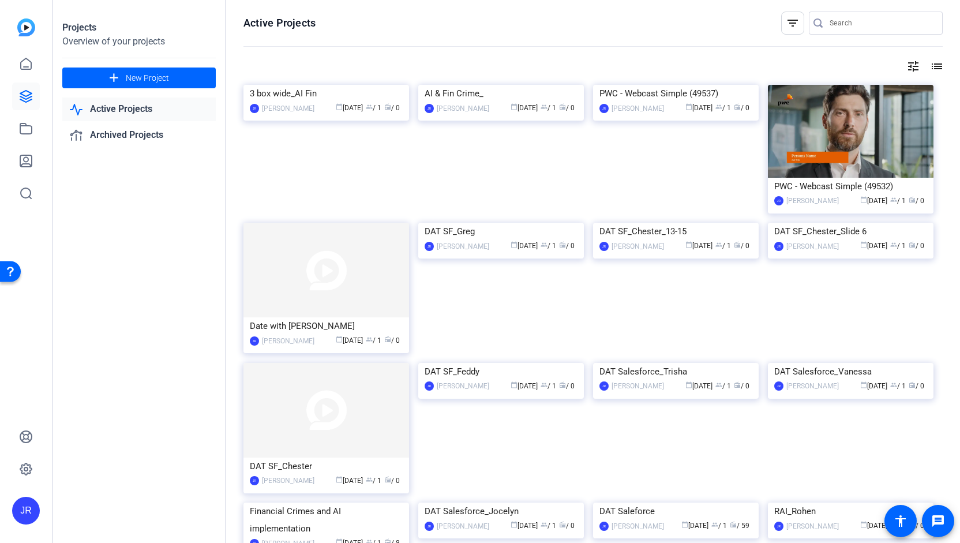
click at [906, 68] on mat-icon "tune" at bounding box center [913, 66] width 14 height 14
click at [873, 91] on div "Newest First" at bounding box center [844, 90] width 98 height 14
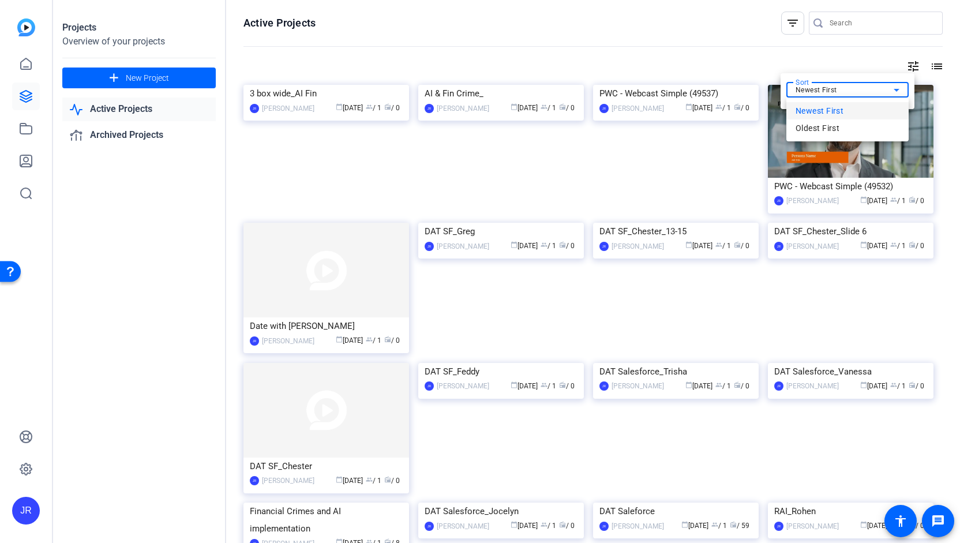
click at [873, 91] on div at bounding box center [480, 271] width 960 height 543
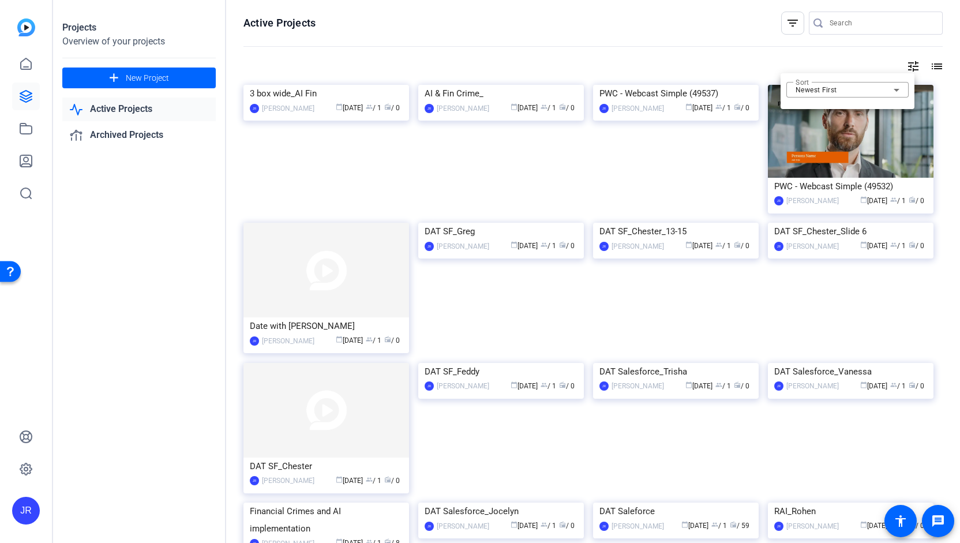
click at [130, 118] on div at bounding box center [480, 271] width 960 height 543
click at [21, 128] on icon at bounding box center [26, 129] width 14 height 14
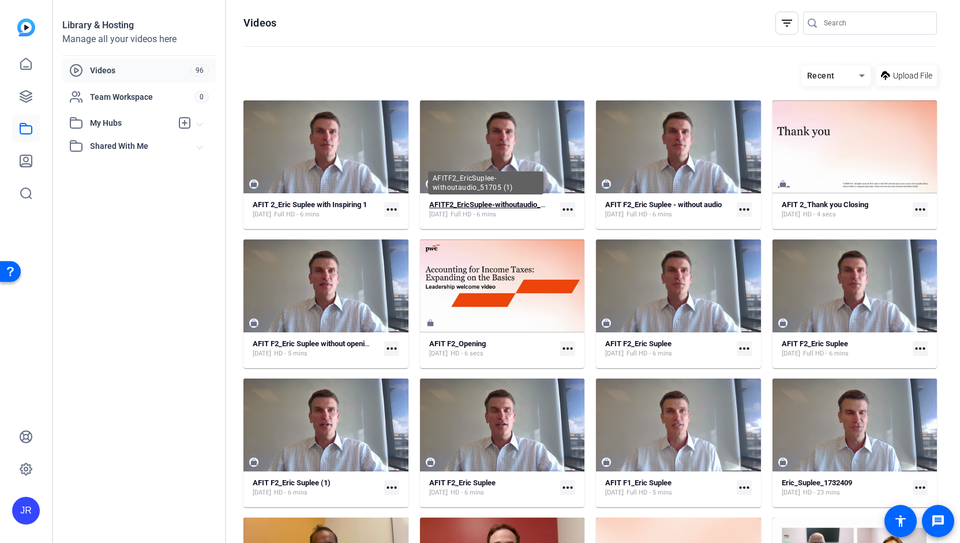
click at [460, 205] on strong "AFITF2_EricSuplee-withoutaudio_51705 (1)" at bounding box center [500, 204] width 143 height 9
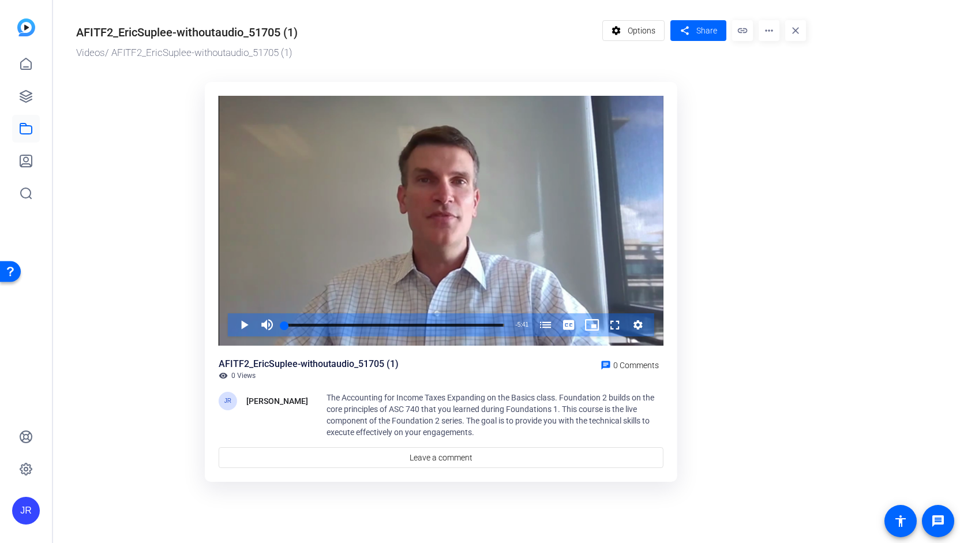
click at [773, 29] on mat-icon "more_horiz" at bounding box center [768, 30] width 21 height 21
click at [764, 30] on div at bounding box center [480, 271] width 960 height 543
click at [638, 35] on span "Options" at bounding box center [642, 31] width 28 height 22
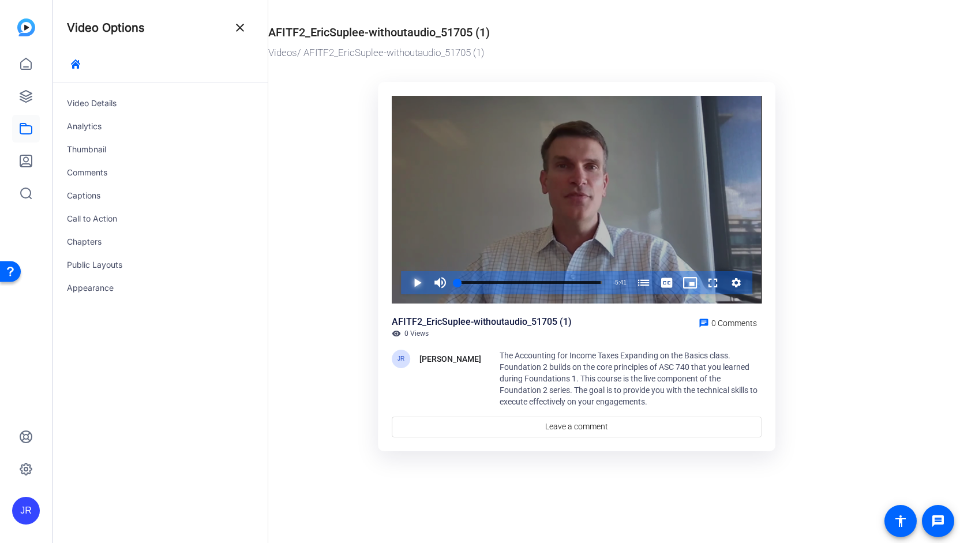
click at [405, 281] on span "Video Player" at bounding box center [405, 282] width 0 height 23
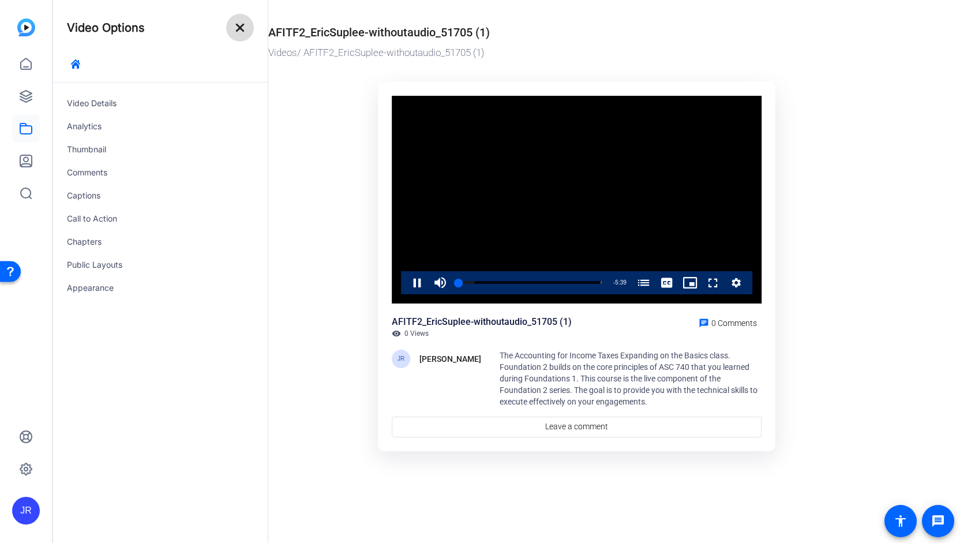
click at [242, 28] on mat-icon "close" at bounding box center [240, 28] width 14 height 14
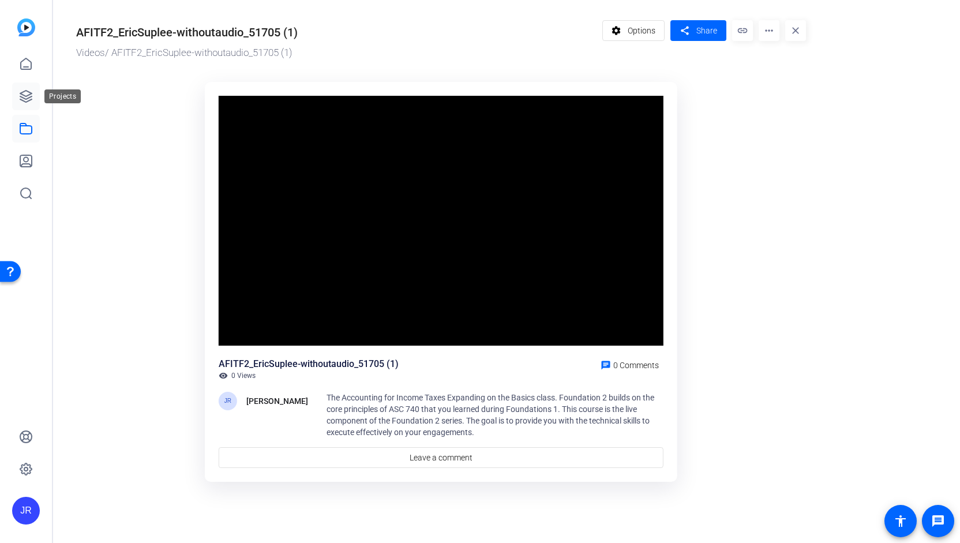
click at [20, 103] on icon at bounding box center [26, 96] width 14 height 14
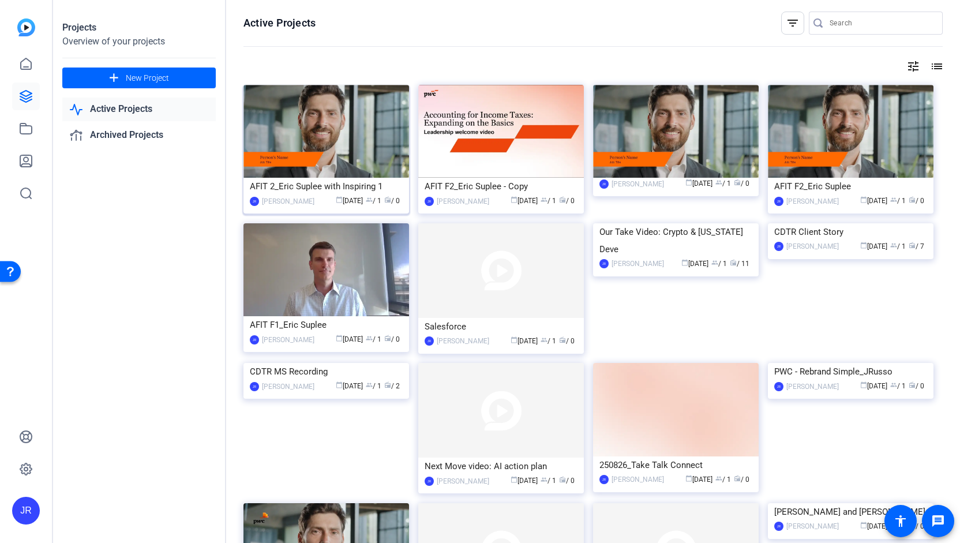
click at [328, 187] on div "AFIT 2_Eric Suplee with Inspiring 1" at bounding box center [326, 186] width 153 height 17
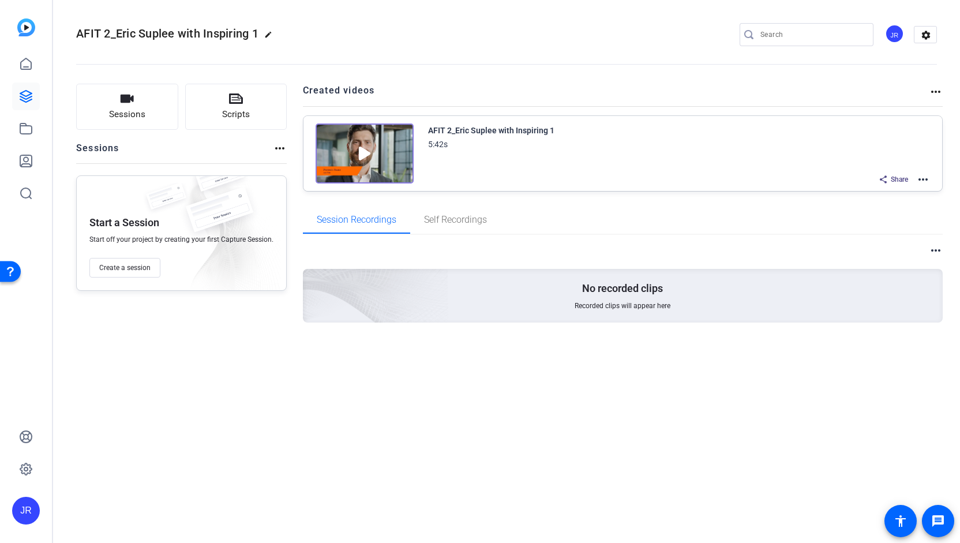
click at [924, 180] on mat-icon "more_horiz" at bounding box center [923, 179] width 14 height 14
click at [732, 148] on div at bounding box center [480, 271] width 960 height 543
click at [904, 180] on span "Share" at bounding box center [899, 179] width 17 height 9
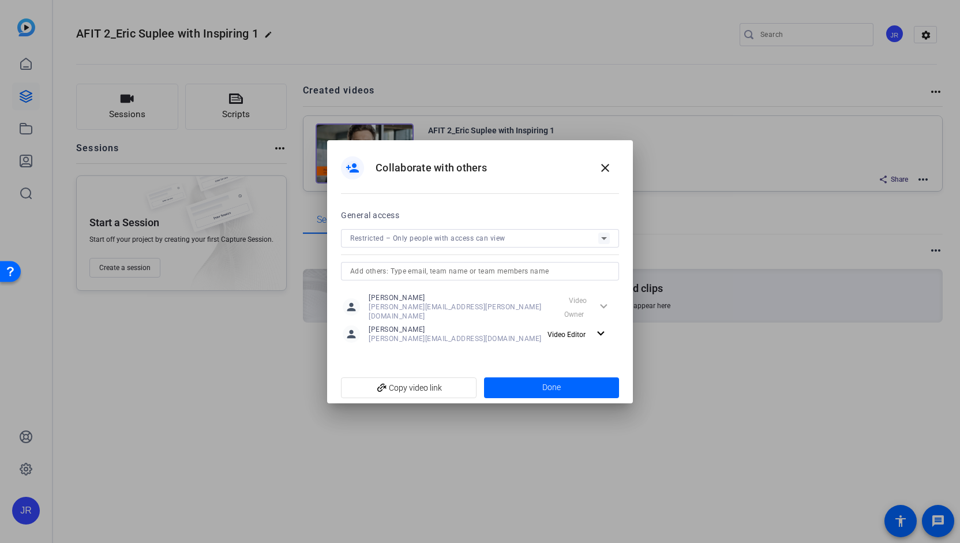
click at [840, 199] on div at bounding box center [480, 271] width 960 height 543
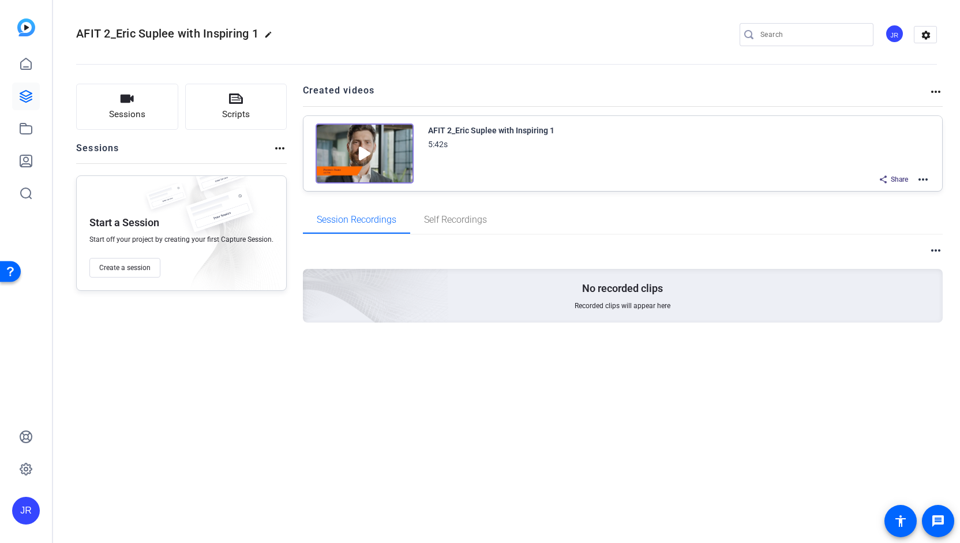
click at [920, 179] on mat-icon "more_horiz" at bounding box center [923, 179] width 14 height 14
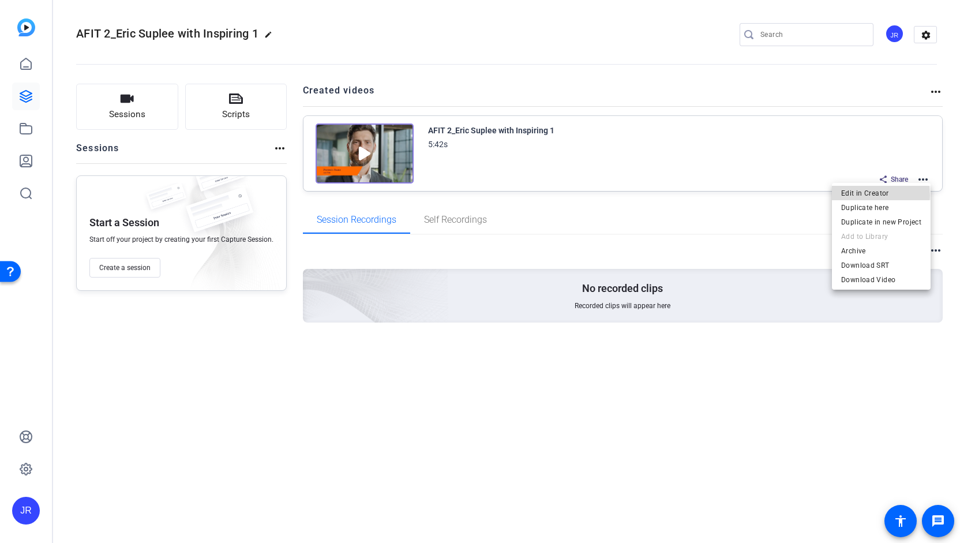
click at [859, 195] on span "Edit in Creator" at bounding box center [881, 193] width 80 height 14
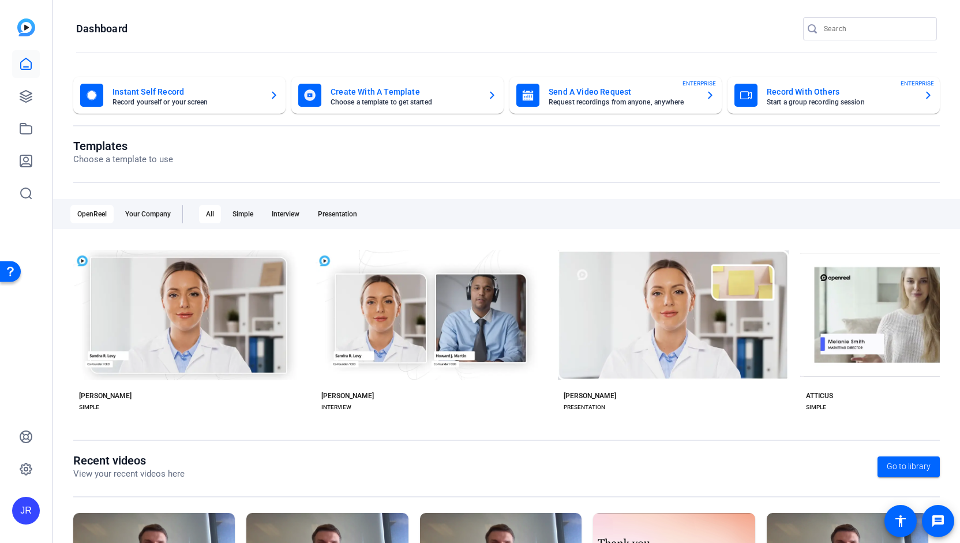
click at [395, 88] on mat-card-title "Create With A Template" at bounding box center [404, 92] width 148 height 14
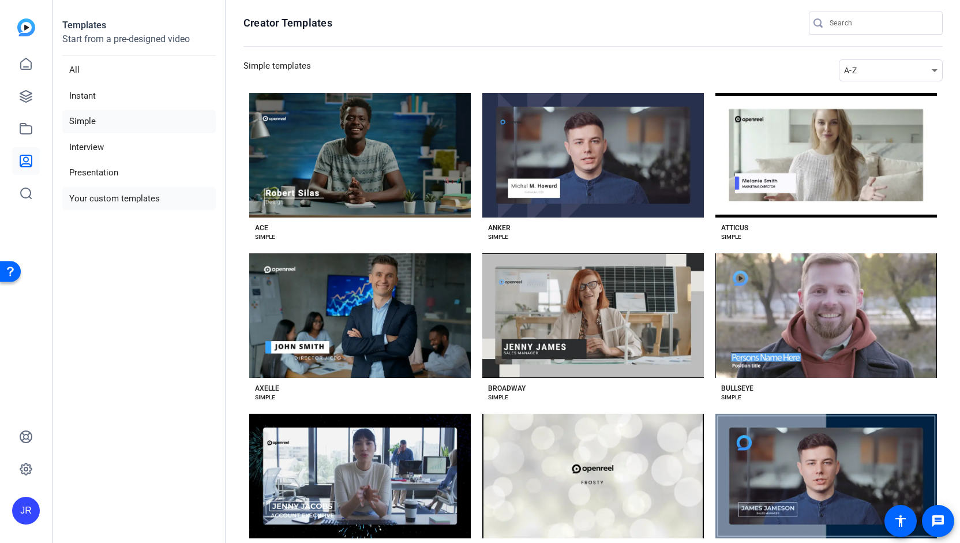
click at [125, 197] on li "Your custom templates" at bounding box center [138, 199] width 153 height 24
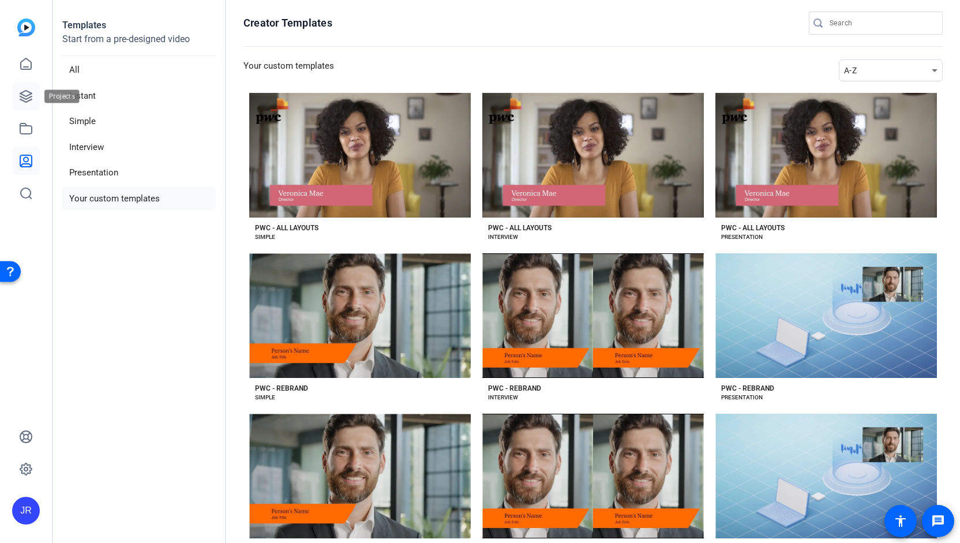
click at [33, 95] on link at bounding box center [26, 96] width 28 height 28
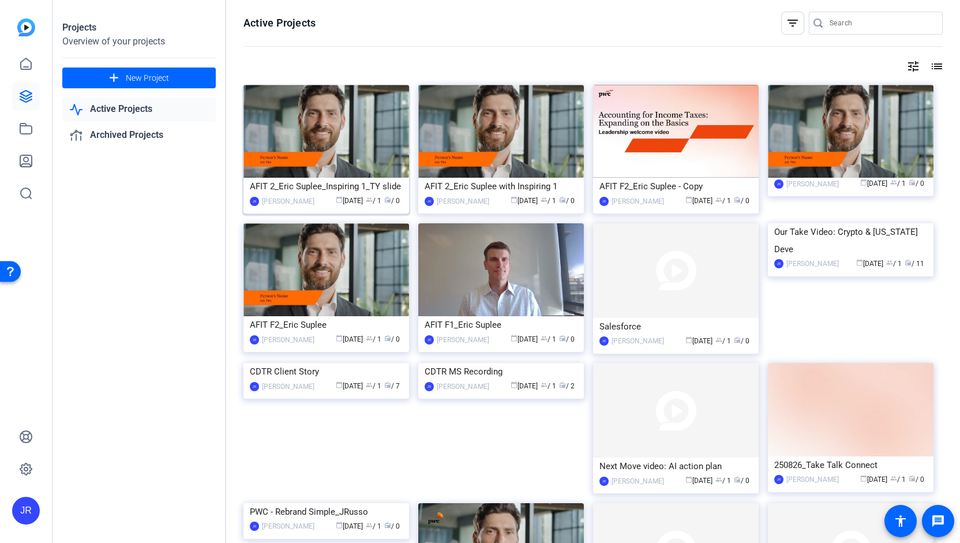
click at [305, 183] on div "AFIT 2_Eric Suplee_Inspiring 1_TY slide" at bounding box center [326, 186] width 153 height 17
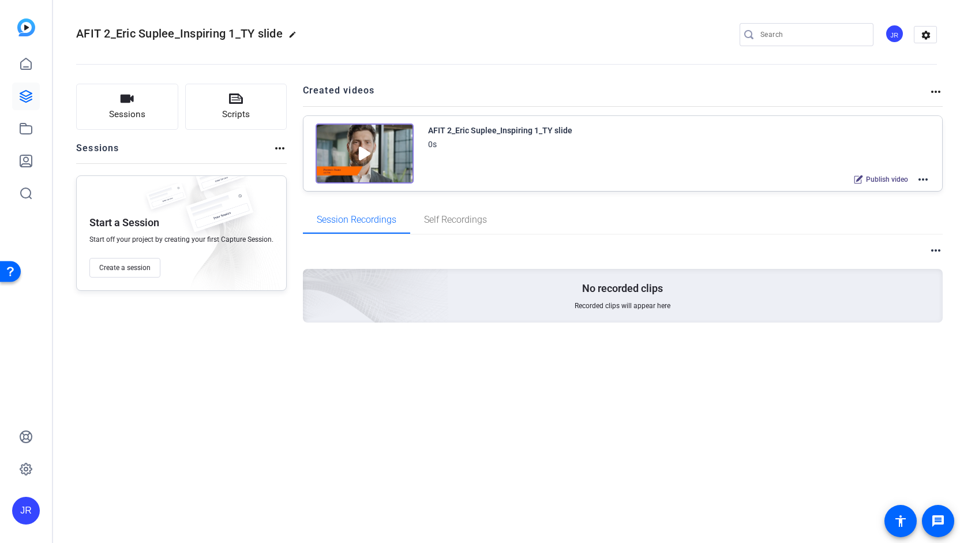
click at [922, 181] on mat-icon "more_horiz" at bounding box center [923, 179] width 14 height 14
click at [887, 195] on span "Edit in Creator" at bounding box center [881, 193] width 80 height 14
